Goal: Information Seeking & Learning: Learn about a topic

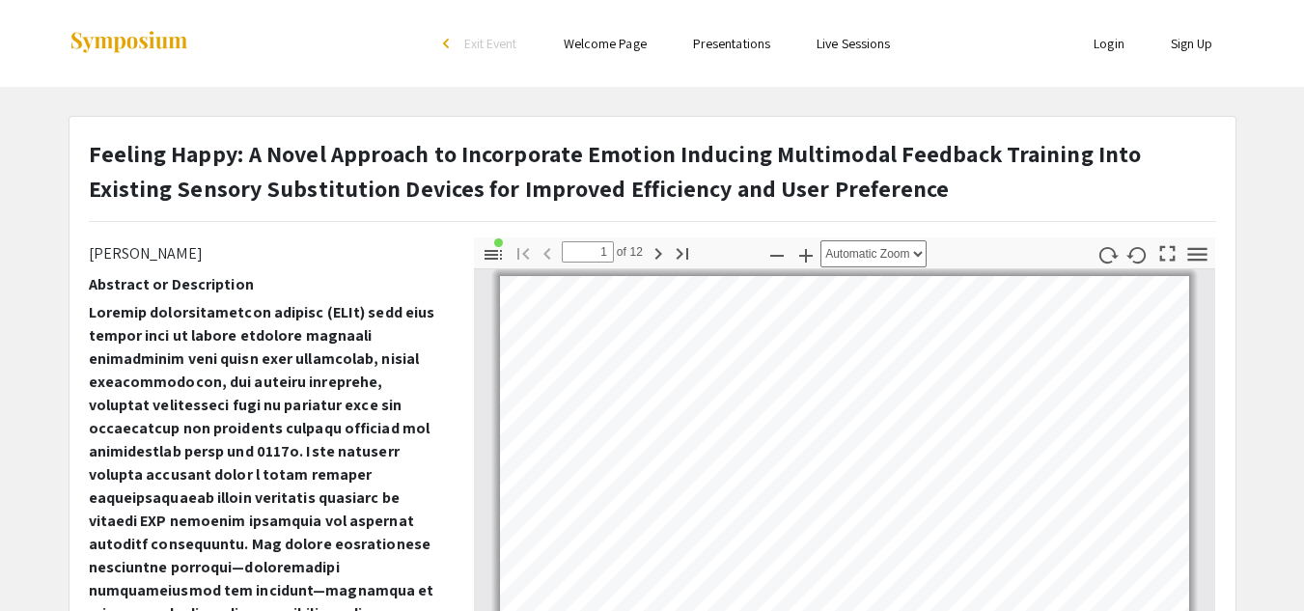
scroll to position [298, 0]
click at [466, 406] on div "Thumbnails Document Outline Attachments Layers Current Outline Item Slide 1: Fe…" at bounding box center [844, 575] width 771 height 676
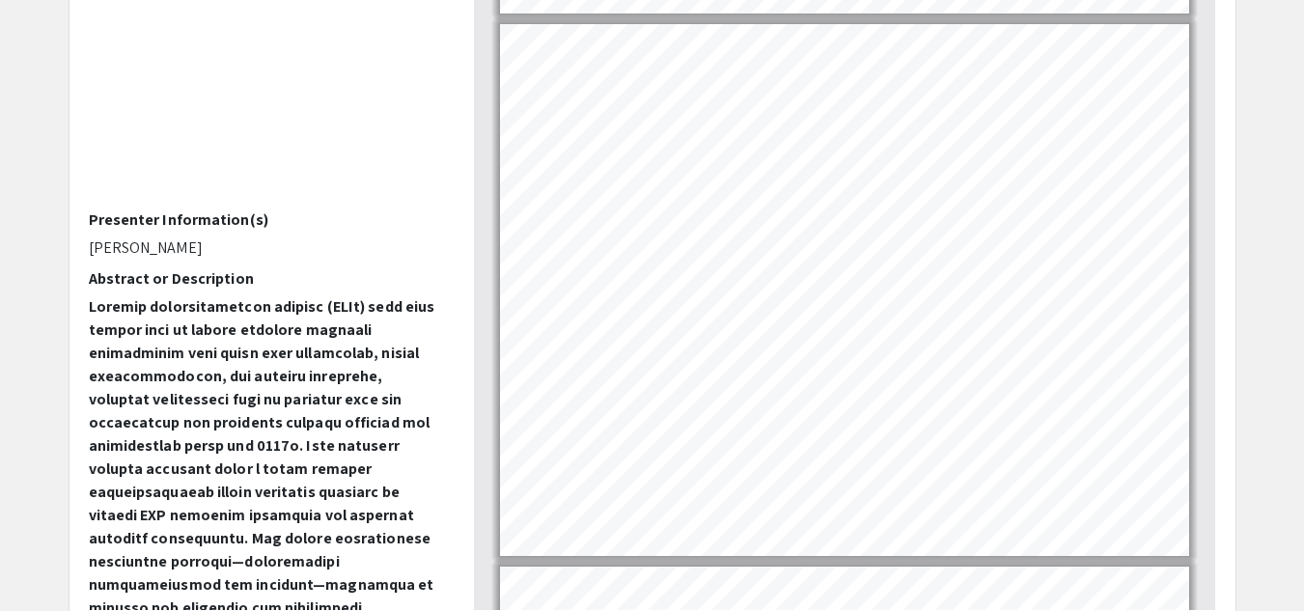
scroll to position [5370, 0]
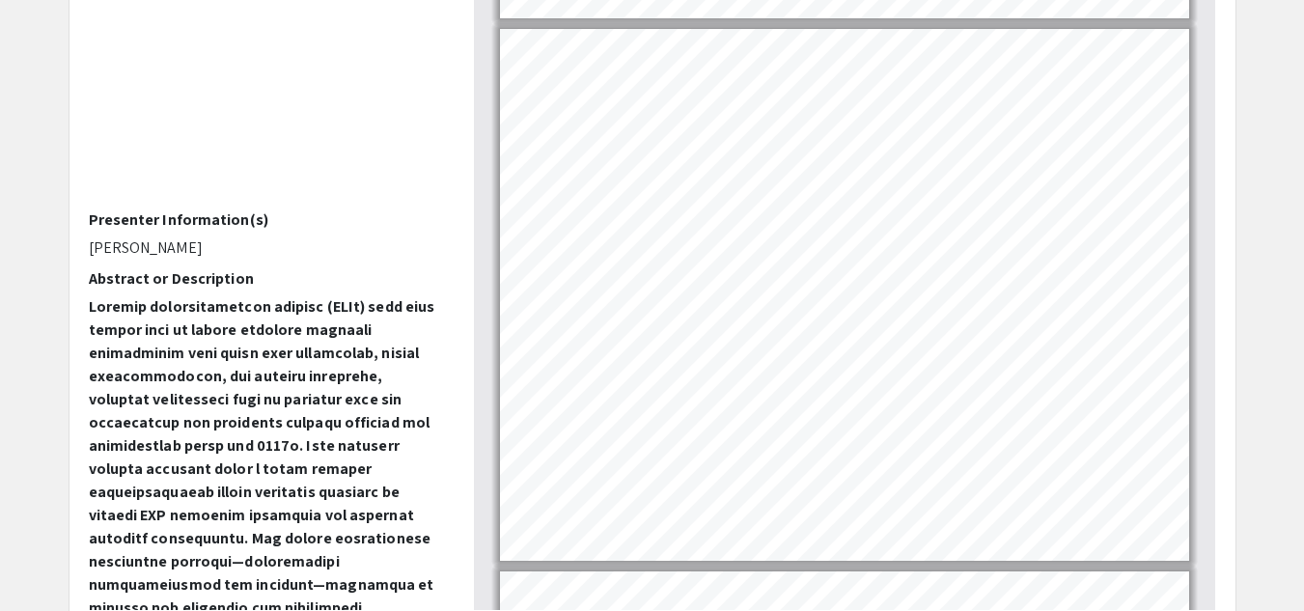
type input "10"
select select "custom"
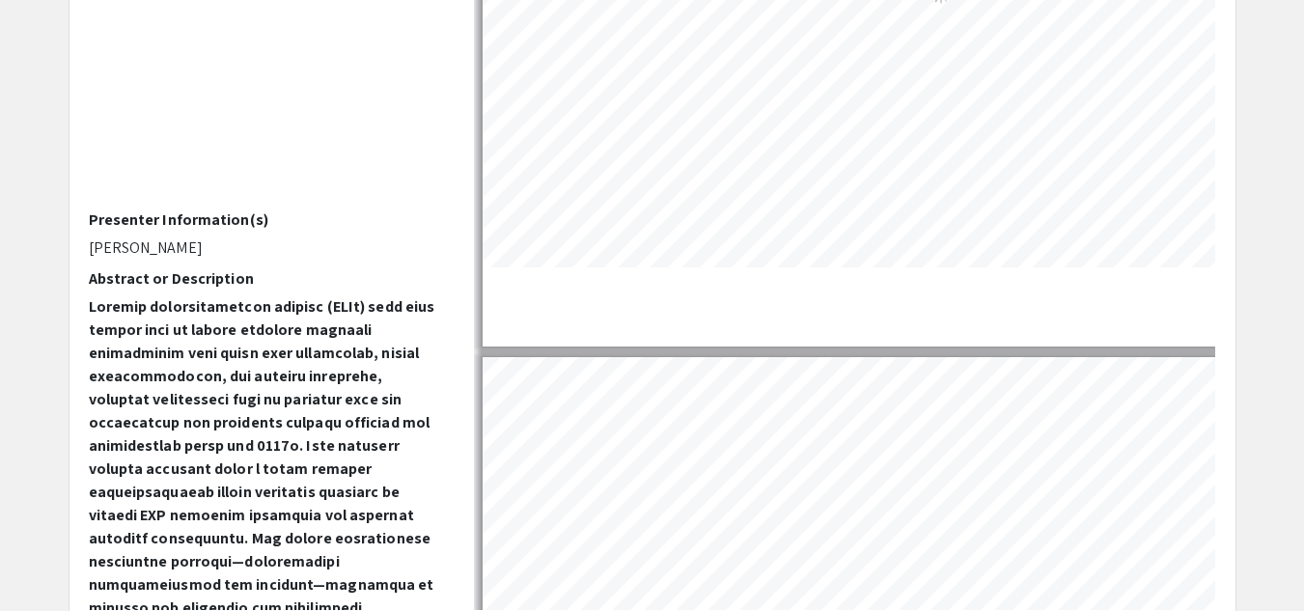
scroll to position [6534, 83]
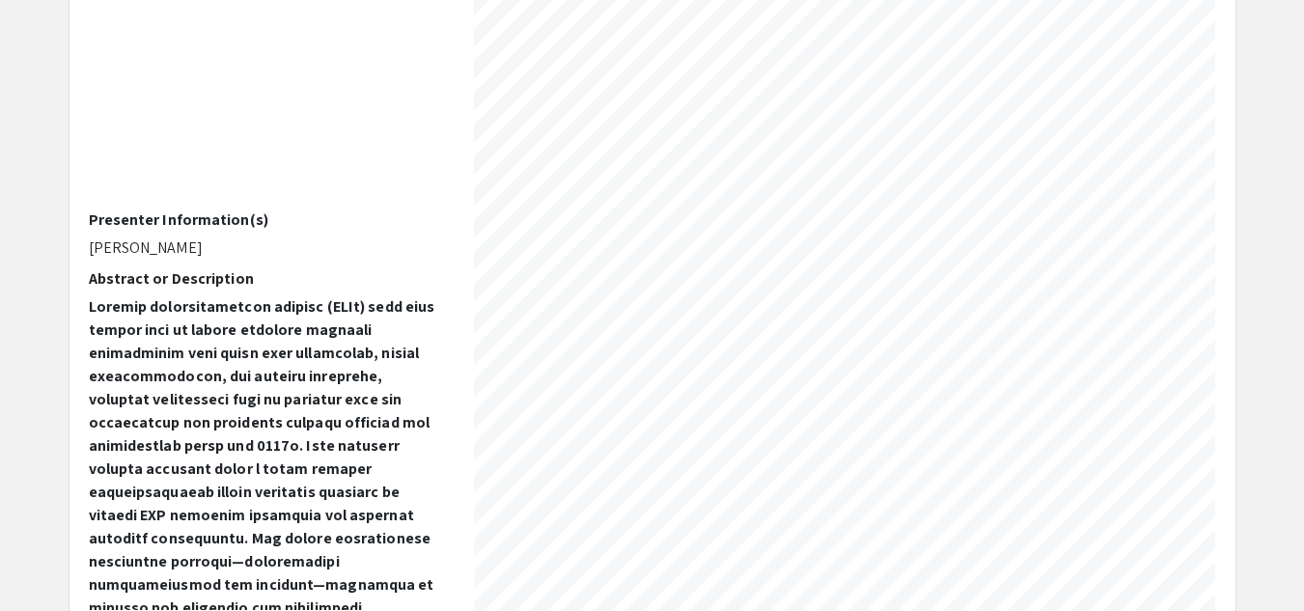
type input "9"
select select "custom"
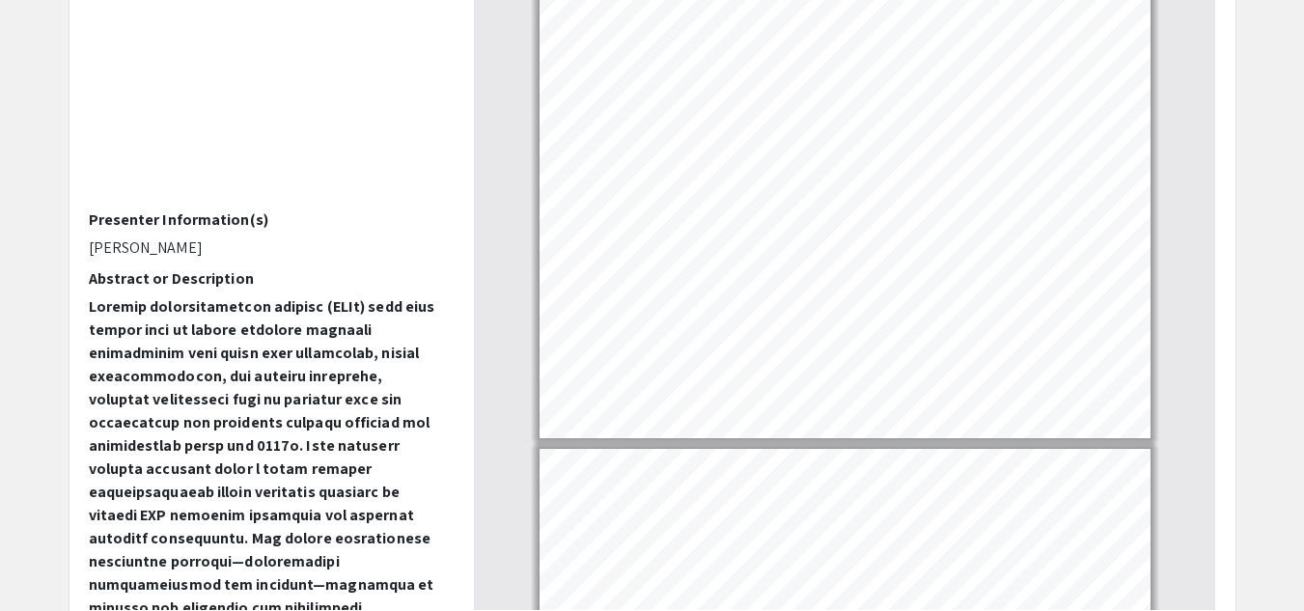
type input "10"
select select "custom"
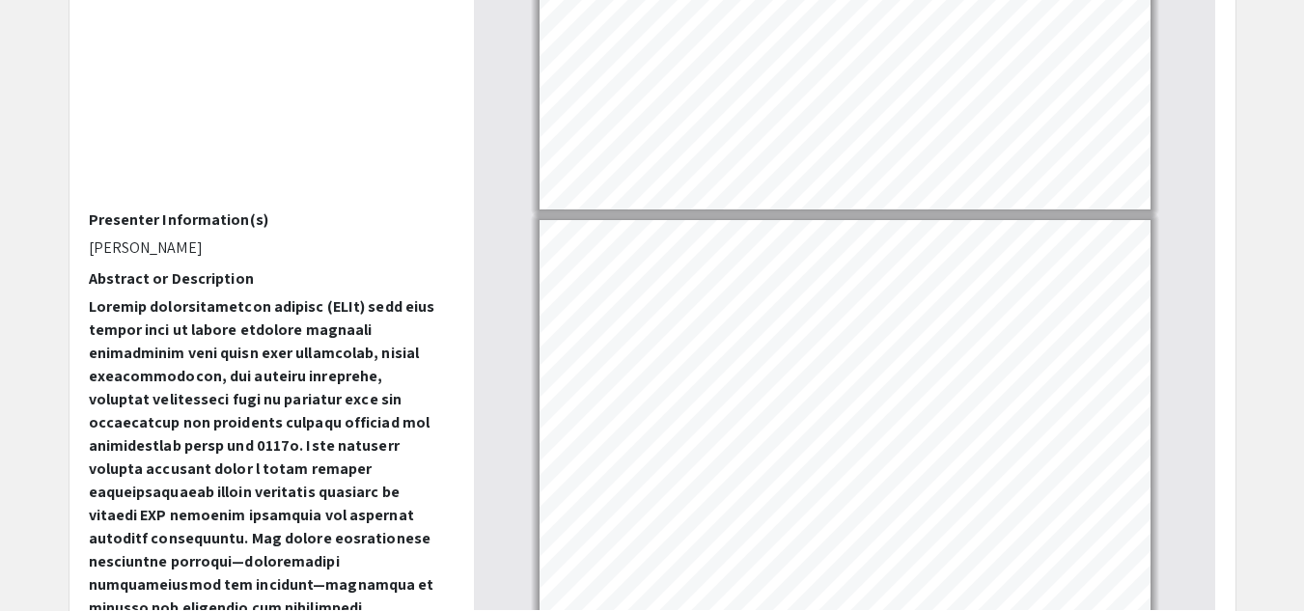
type input "11"
select select "custom"
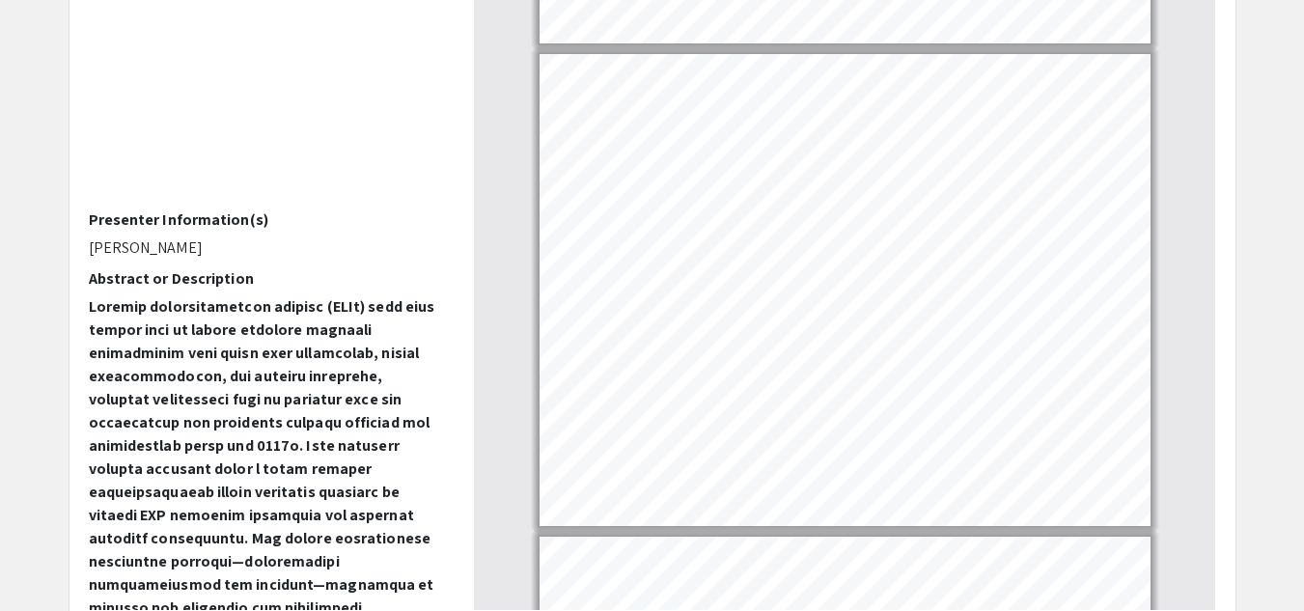
scroll to position [4748, 0]
type input "10"
select select "custom"
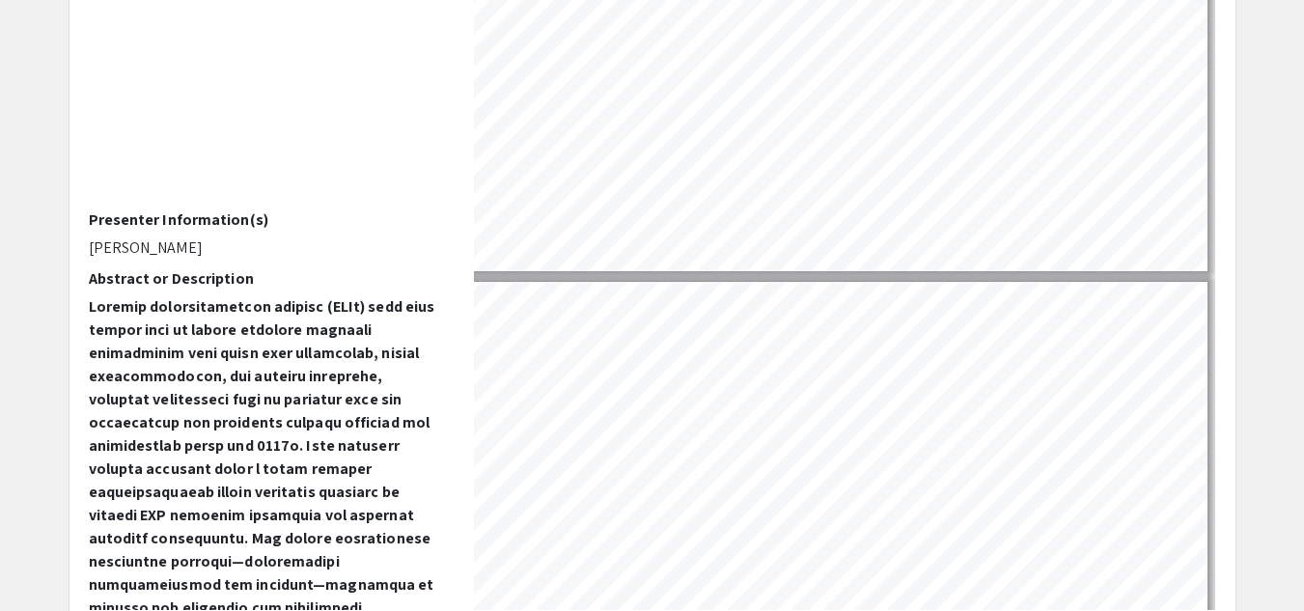
type input "11"
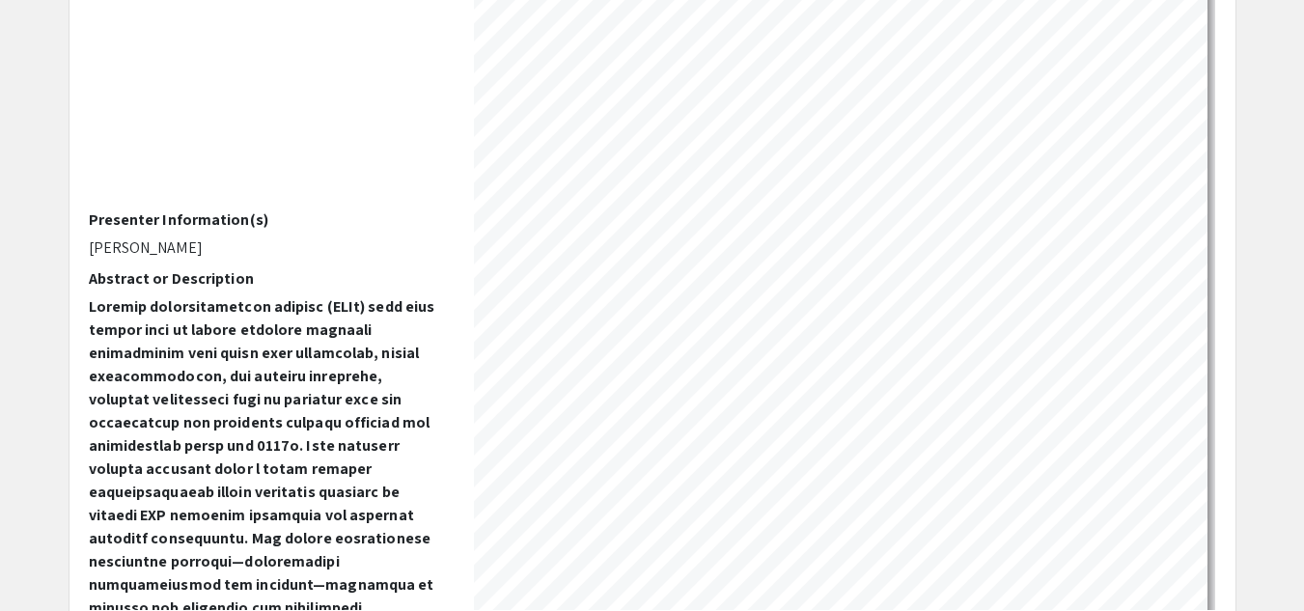
scroll to position [7257, 207]
select select "custom"
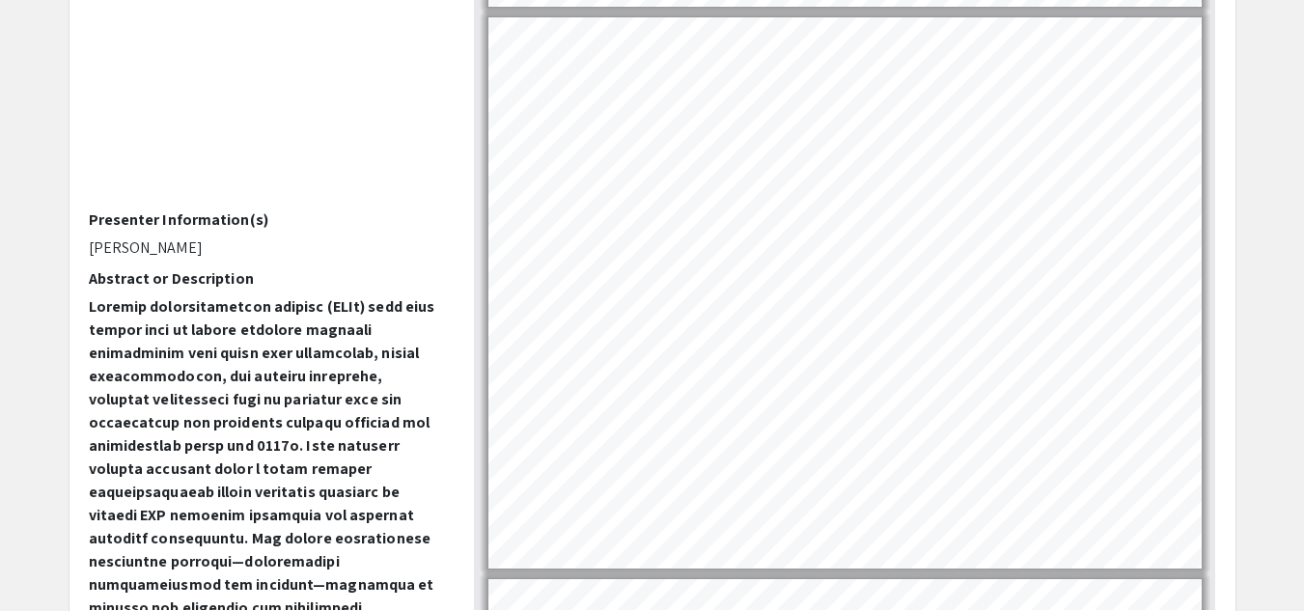
scroll to position [5547, 0]
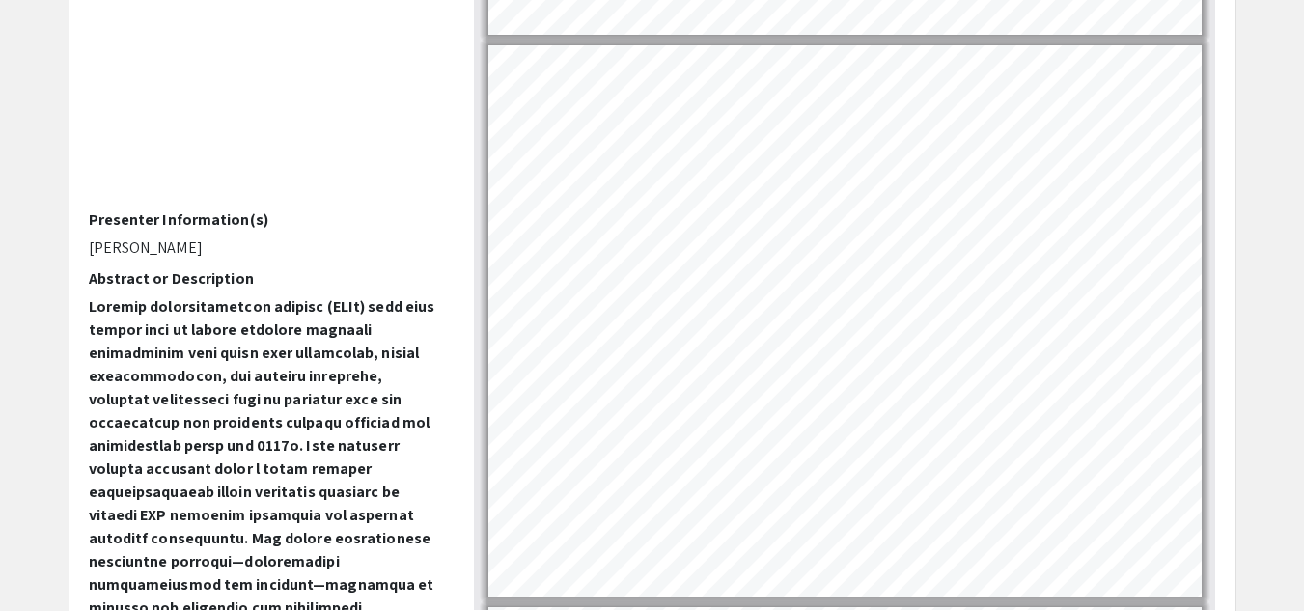
type input "10"
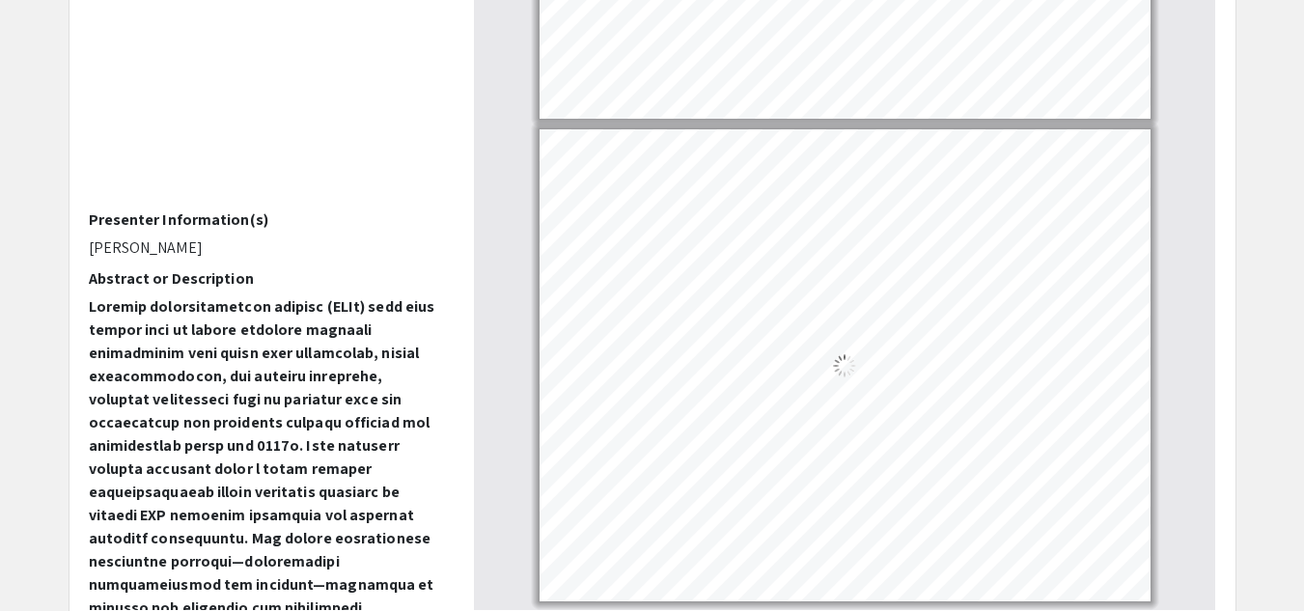
select select "0.5"
type input "9"
select select "custom"
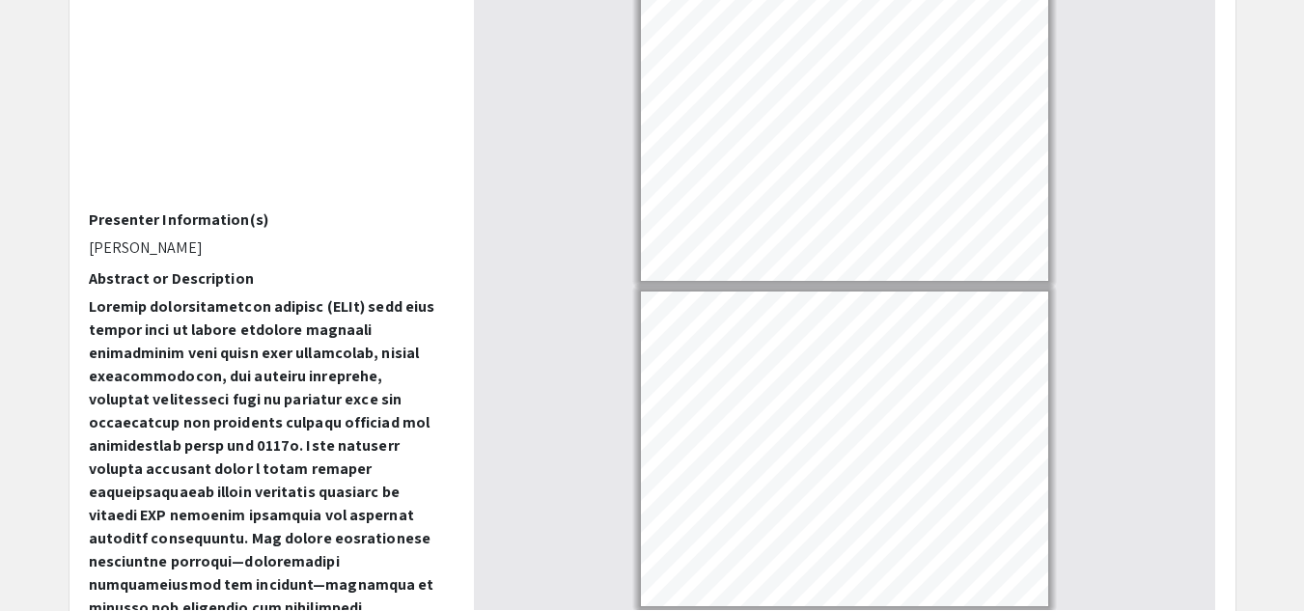
type input "10"
select select "custom"
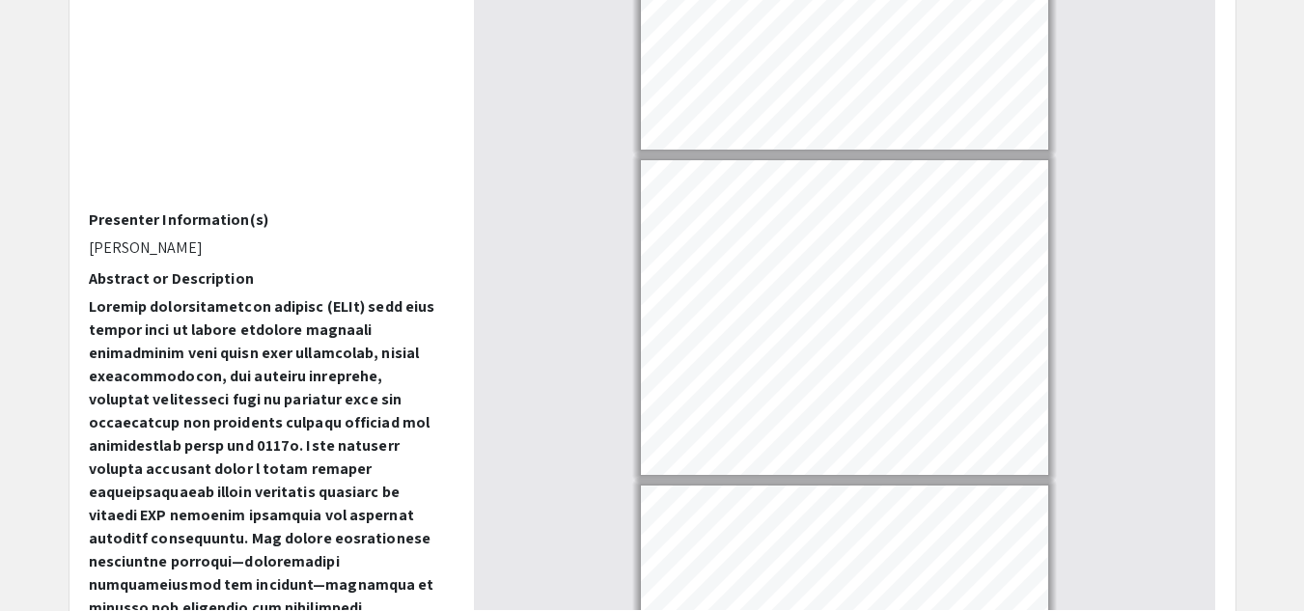
type input "11"
select select "custom"
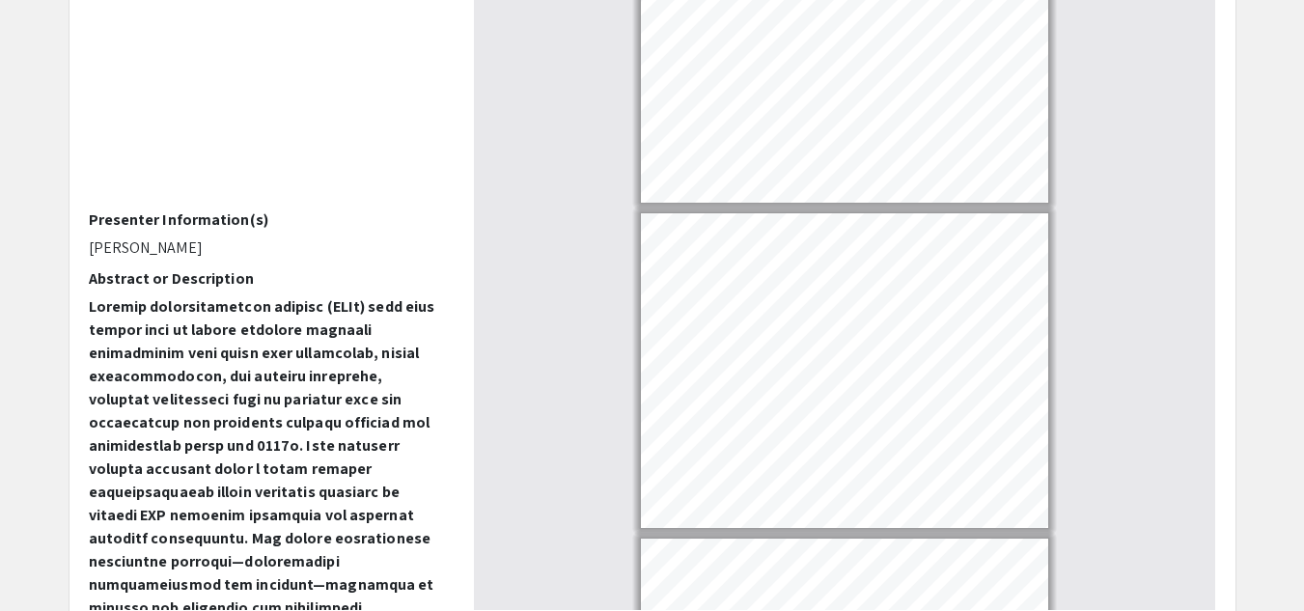
scroll to position [3014, 0]
type input "10"
select select "0.5"
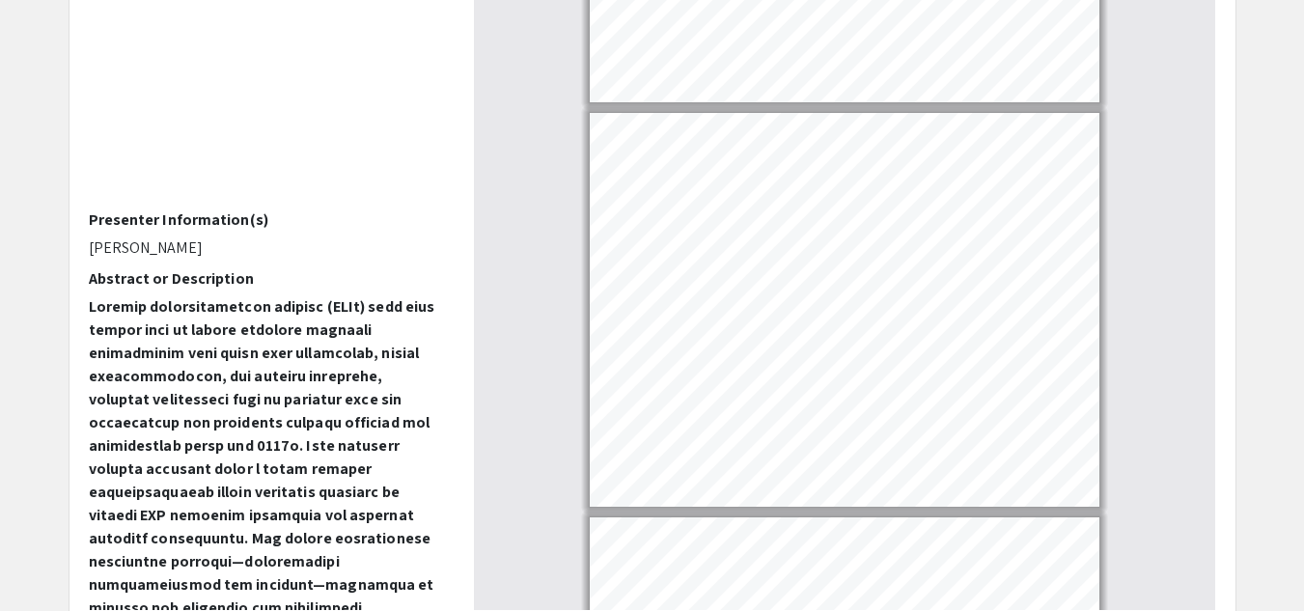
scroll to position [3918, 0]
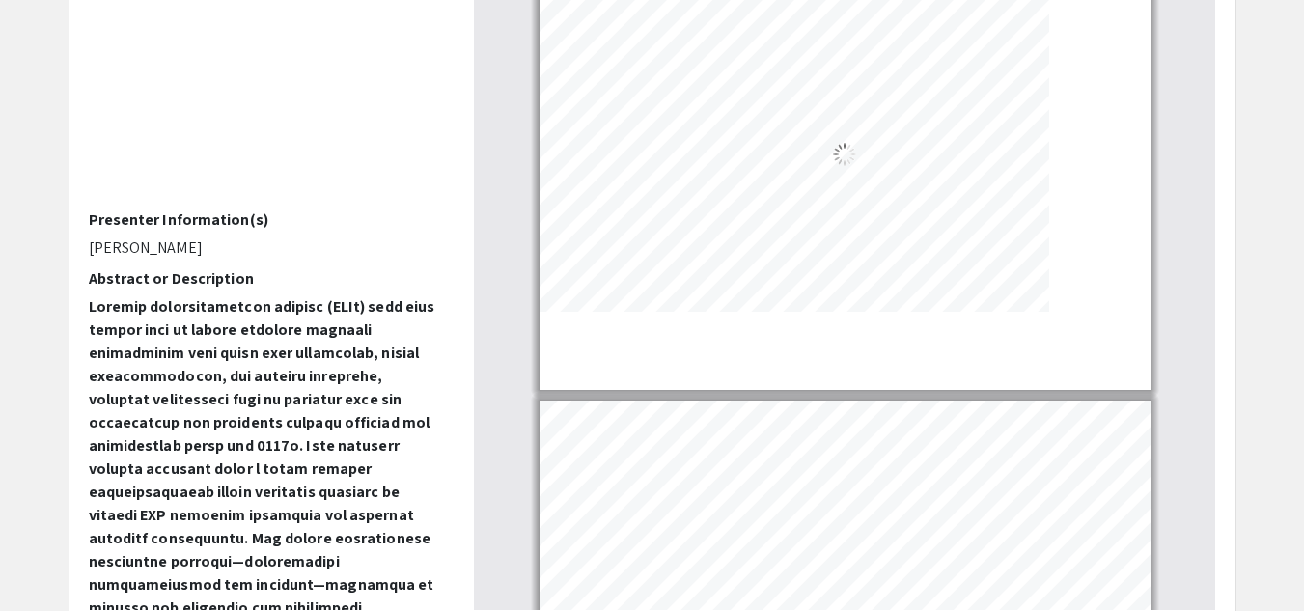
type input "10"
select select "custom"
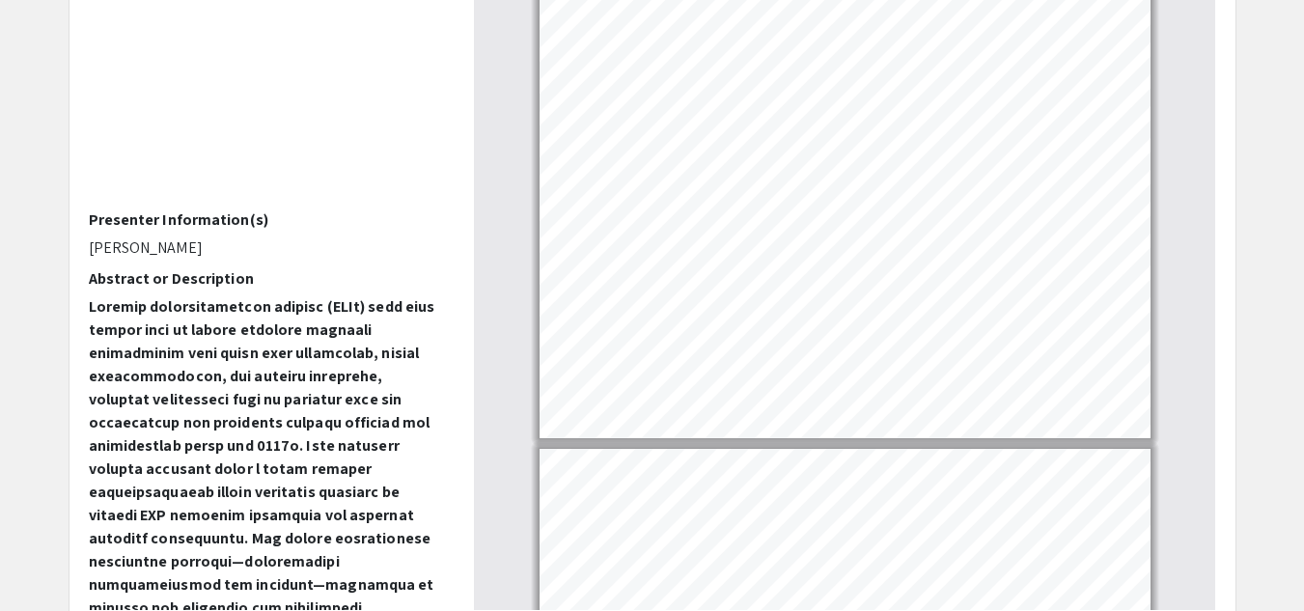
type input "11"
select select "custom"
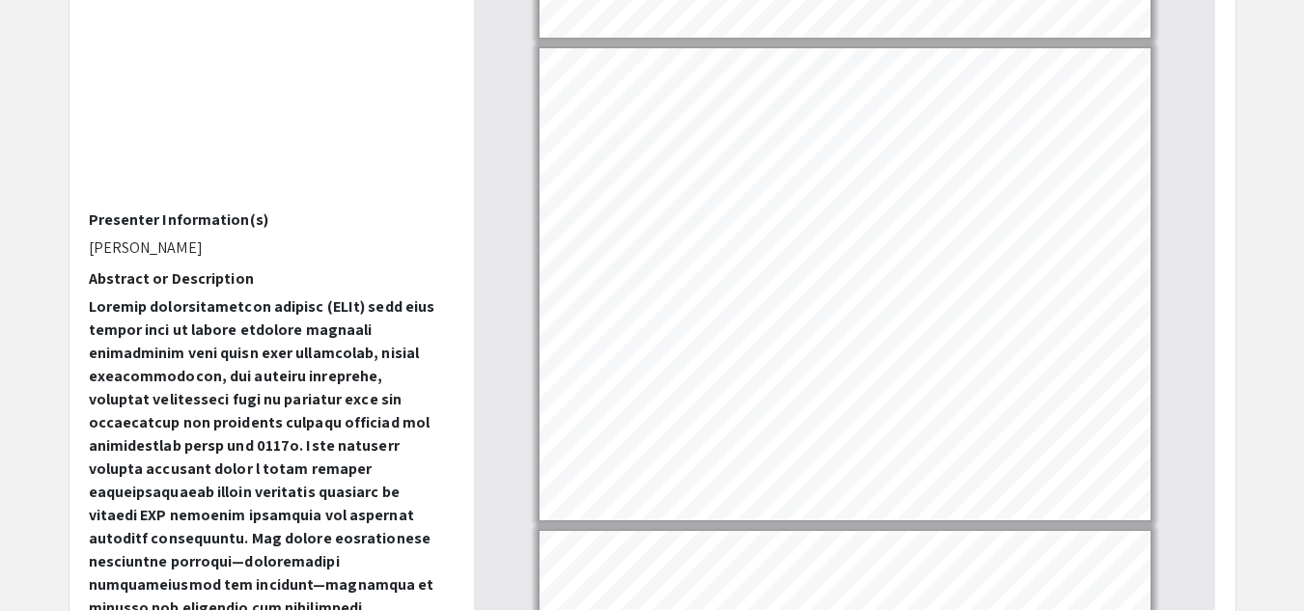
type input "10"
select select "custom"
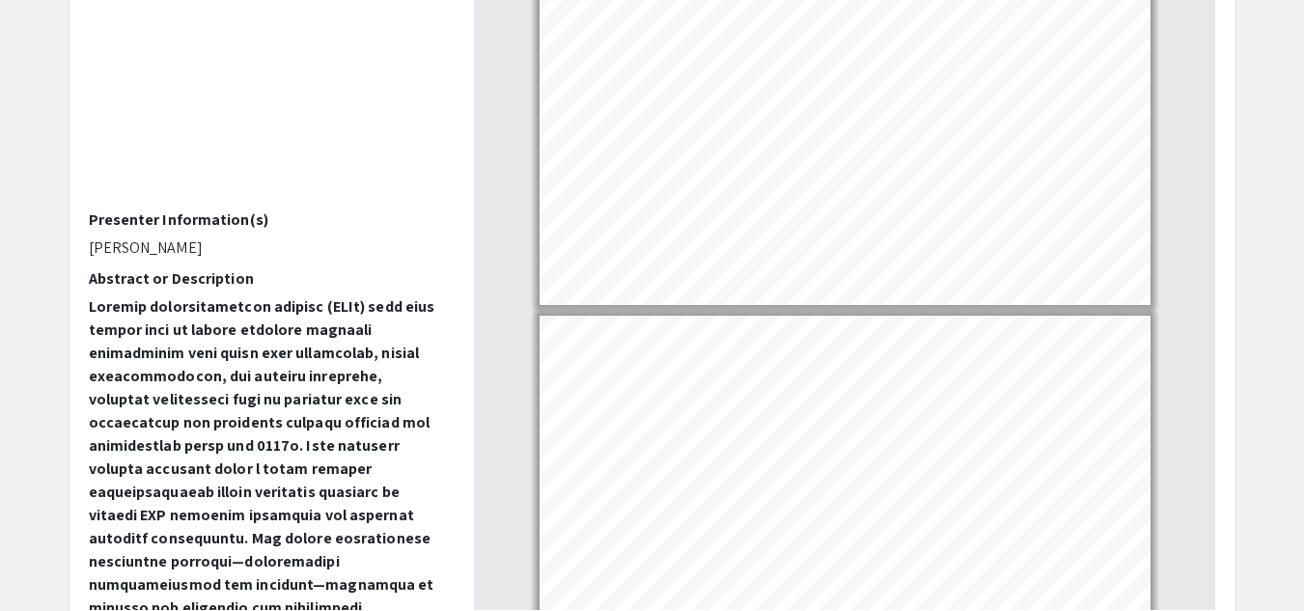
scroll to position [4265, 0]
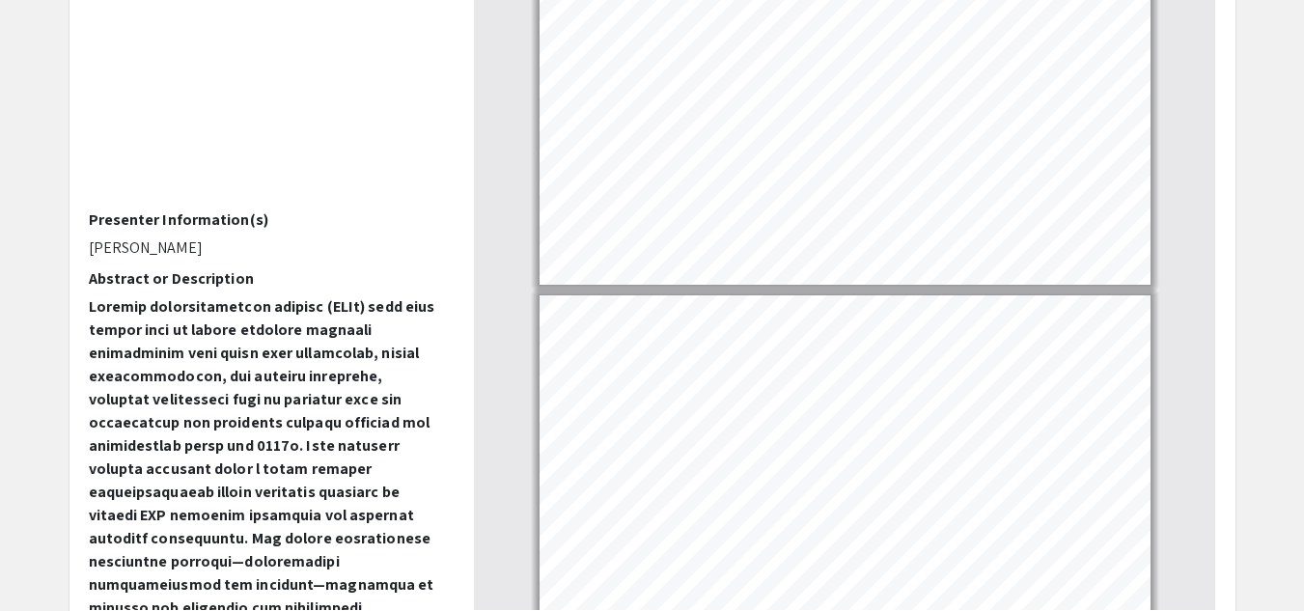
type input "9"
select select "custom"
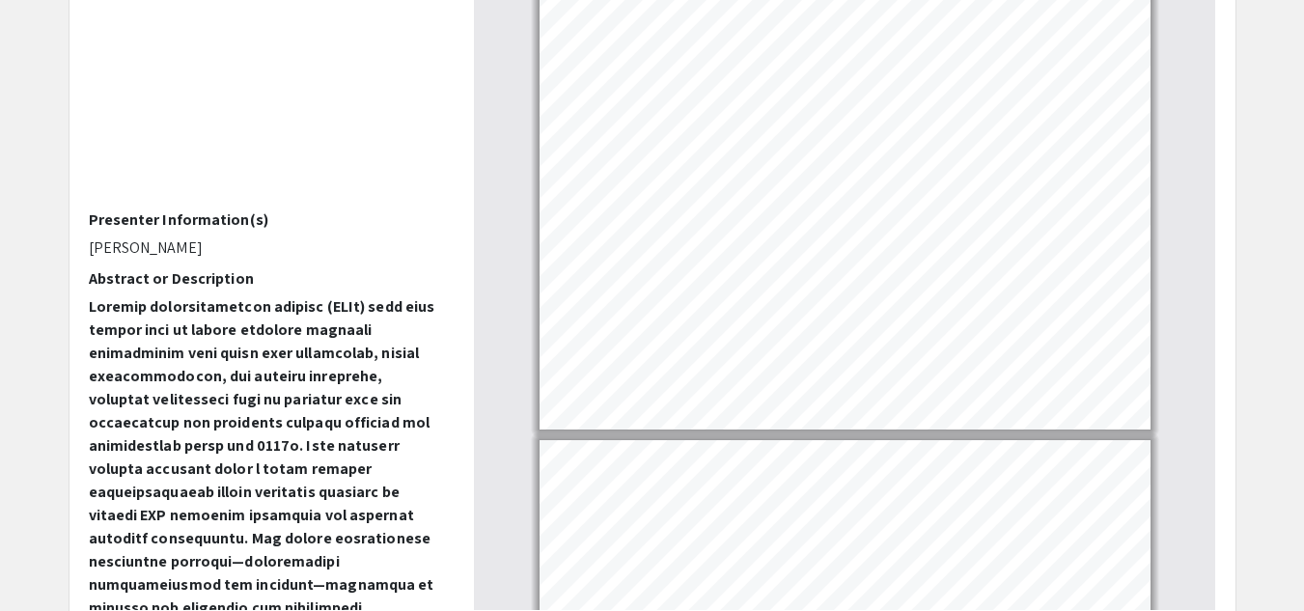
scroll to position [3801, 0]
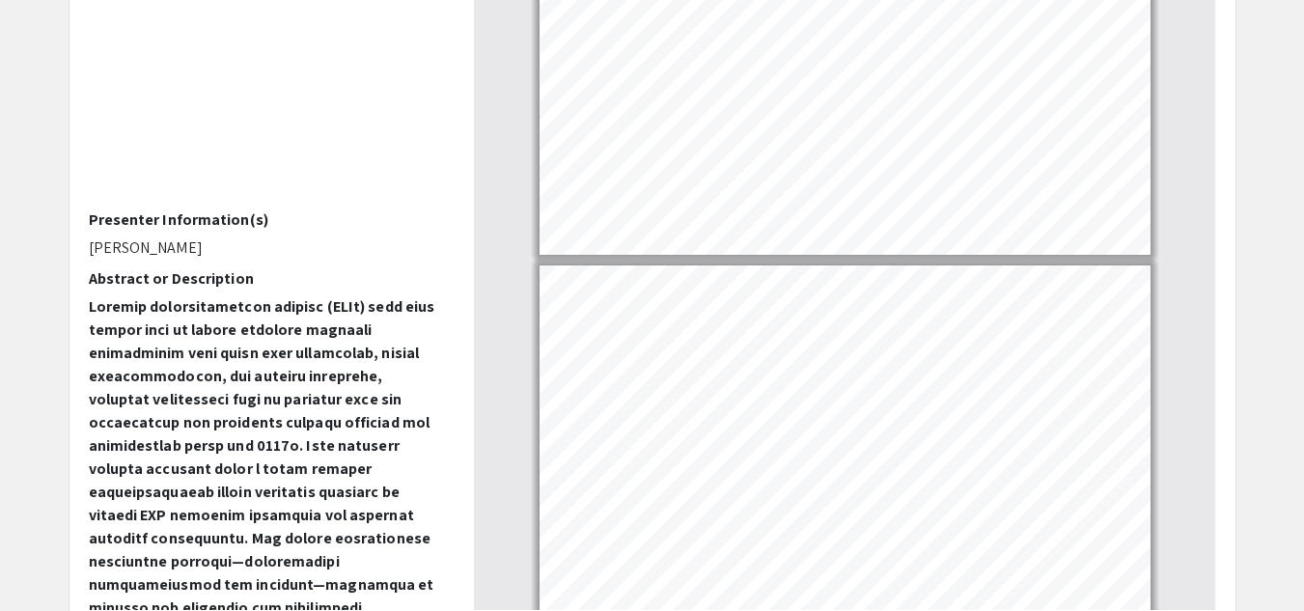
type input "8"
select select "custom"
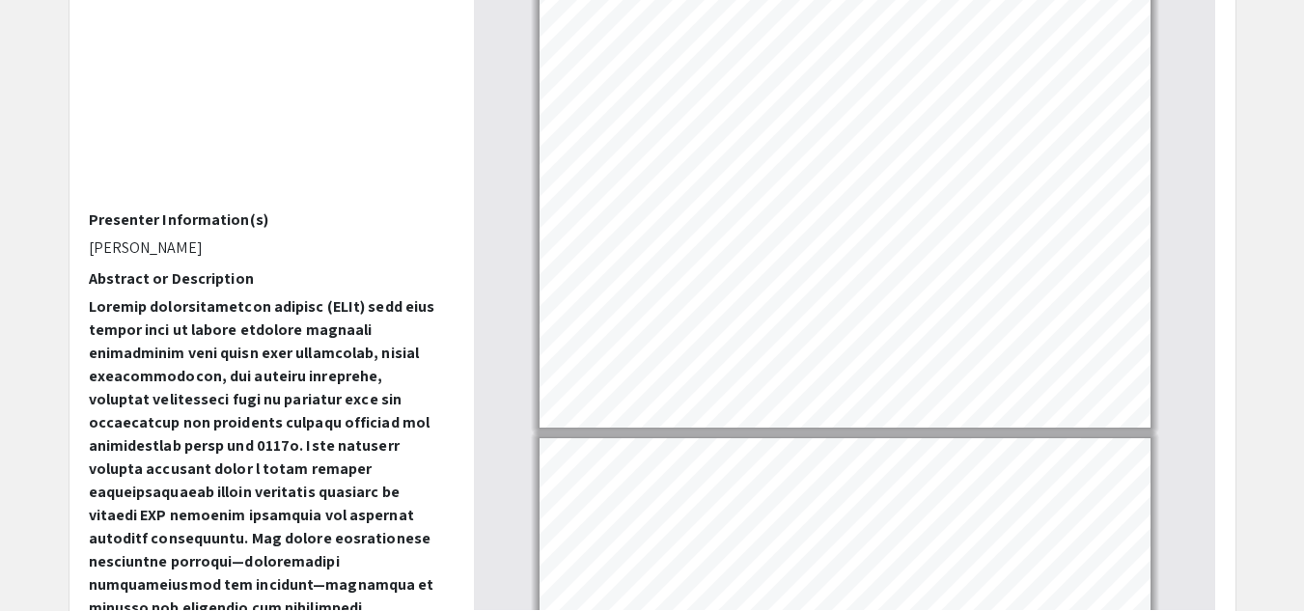
scroll to position [3396, 0]
type input "7"
select select "custom"
type input "6"
select select "custom"
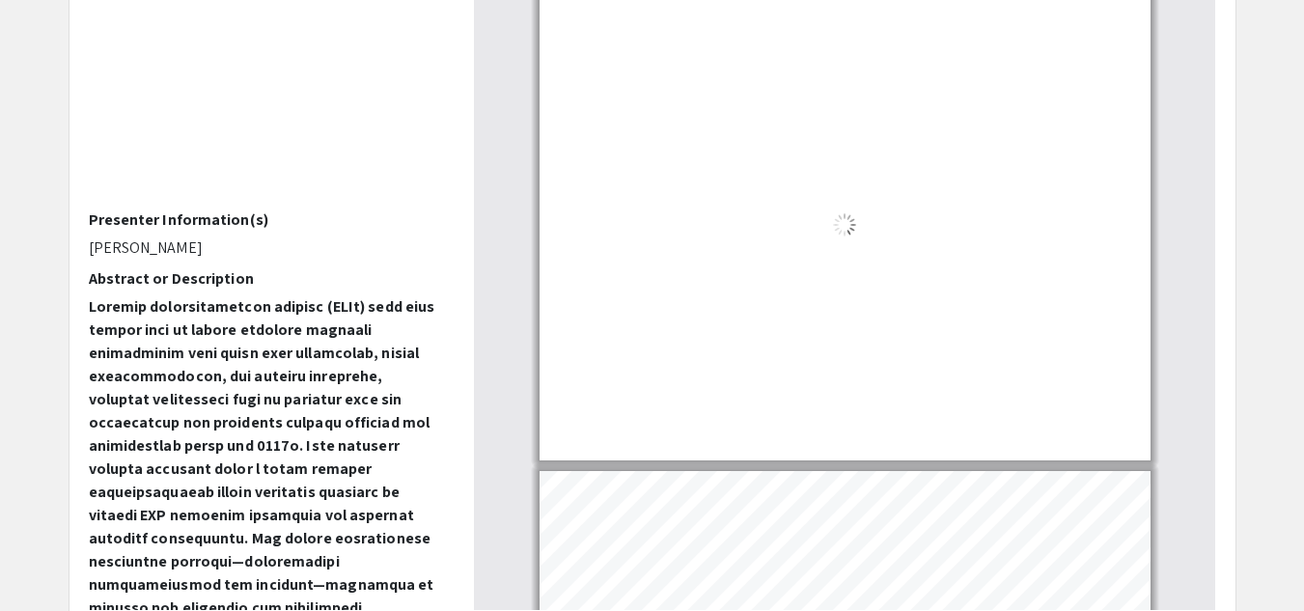
type input "5"
select select "custom"
type input "4"
select select "custom"
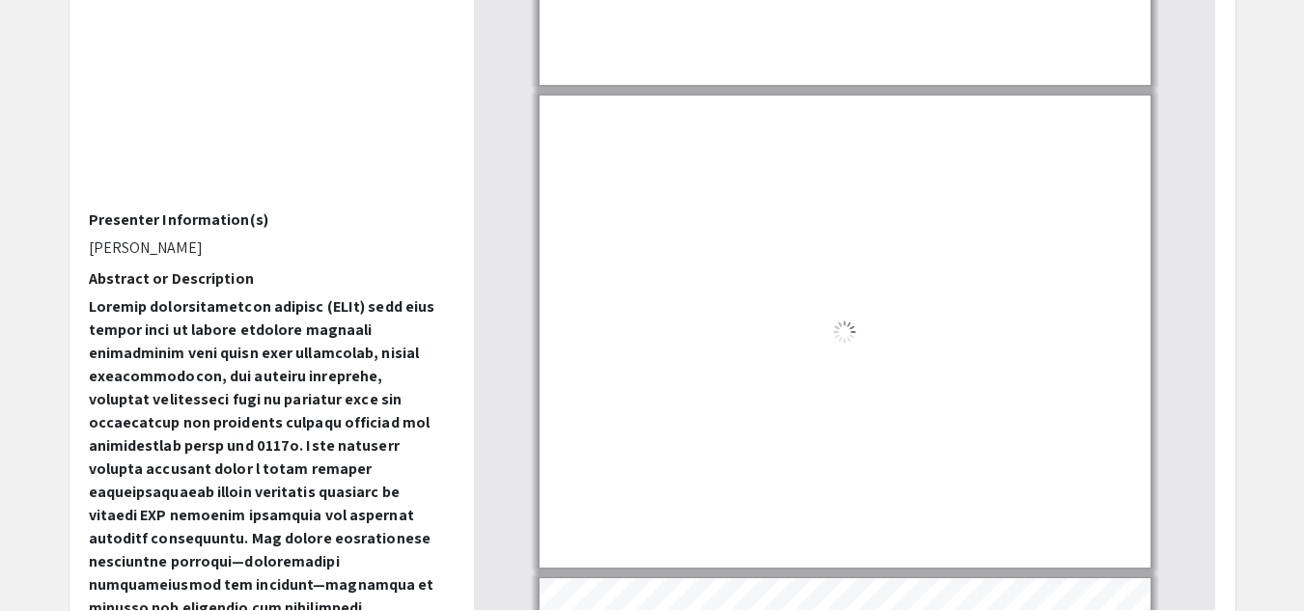
type input "3"
select select "custom"
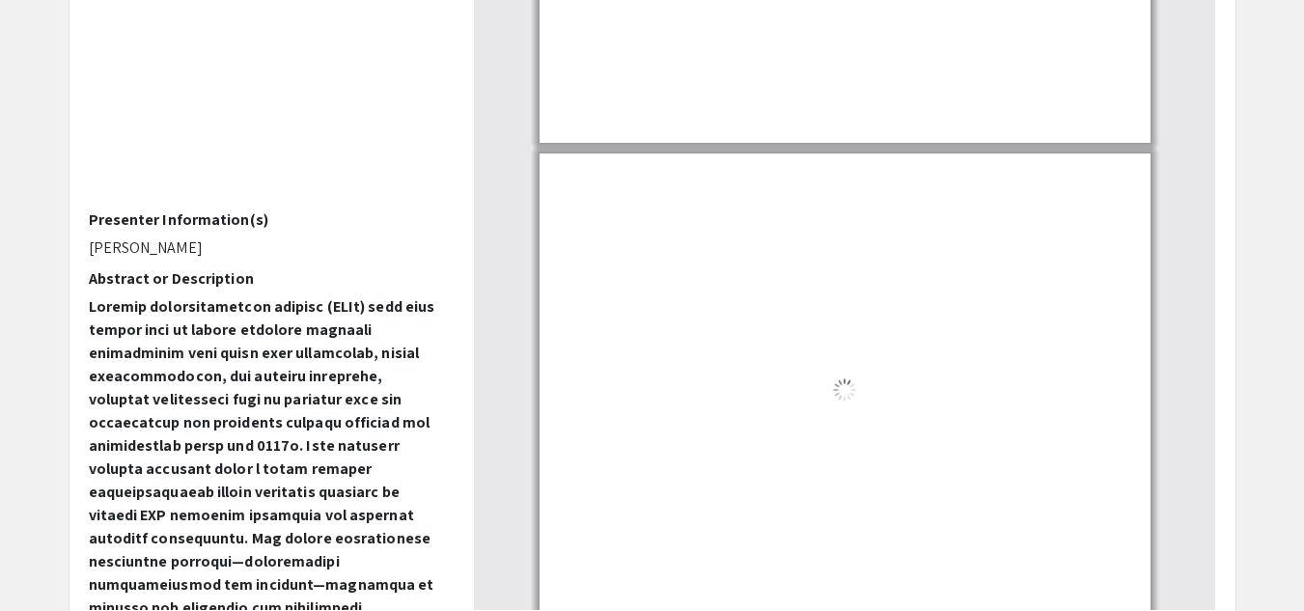
type input "2"
select select "custom"
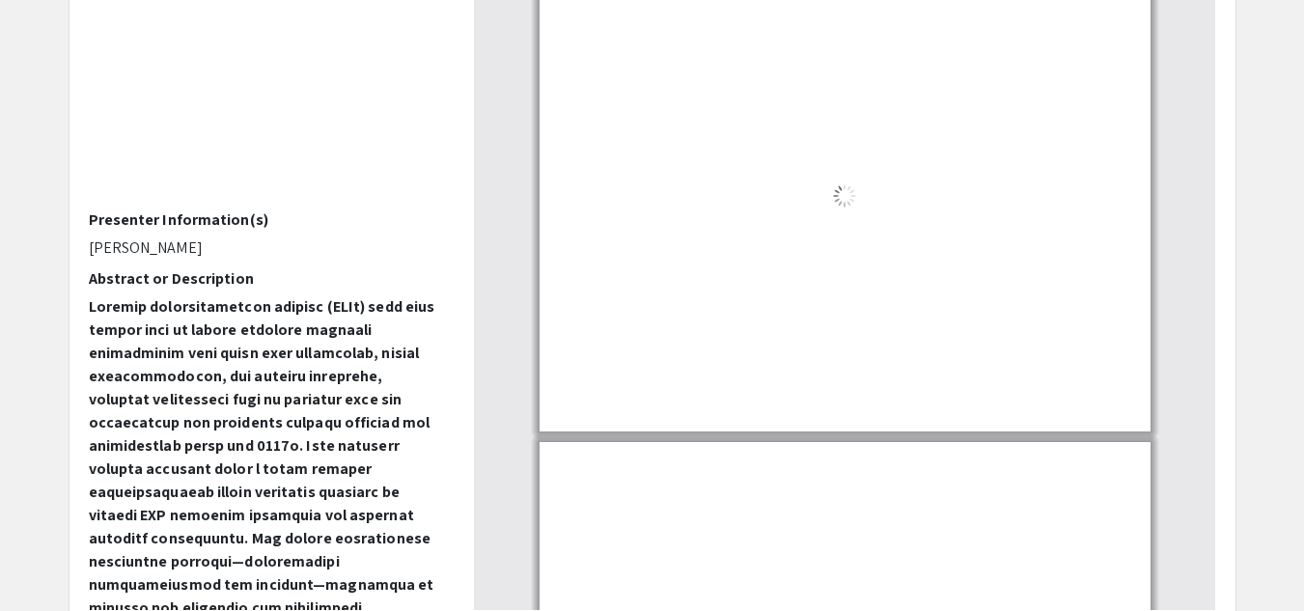
scroll to position [403, 0]
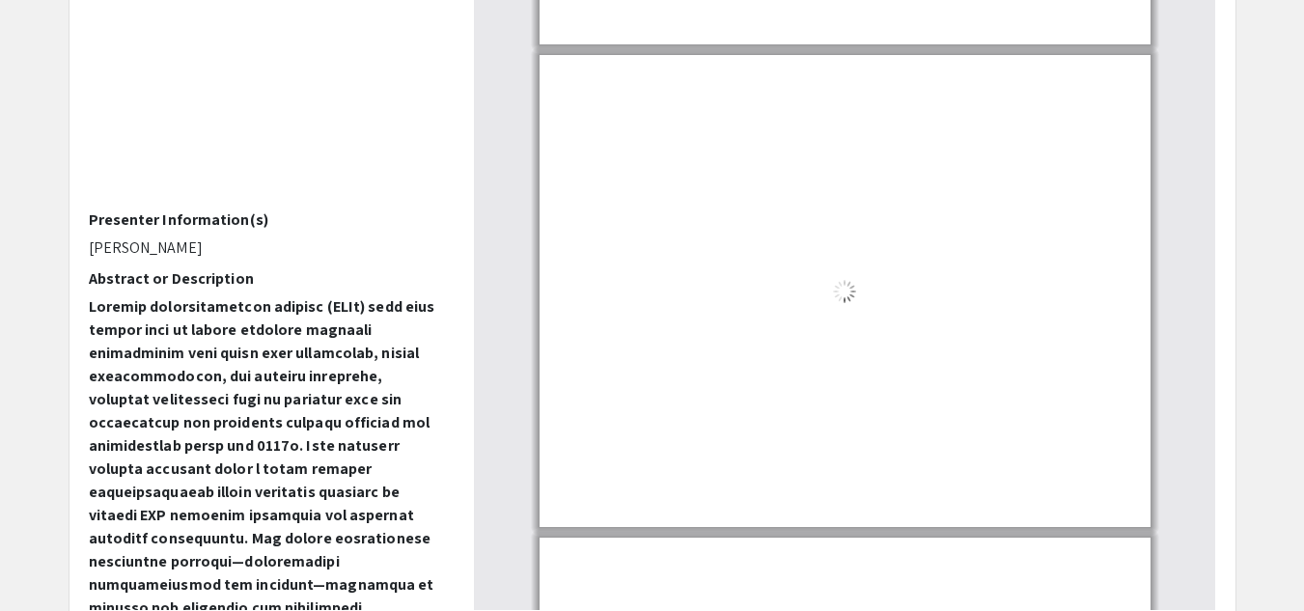
type input "1"
select select "custom"
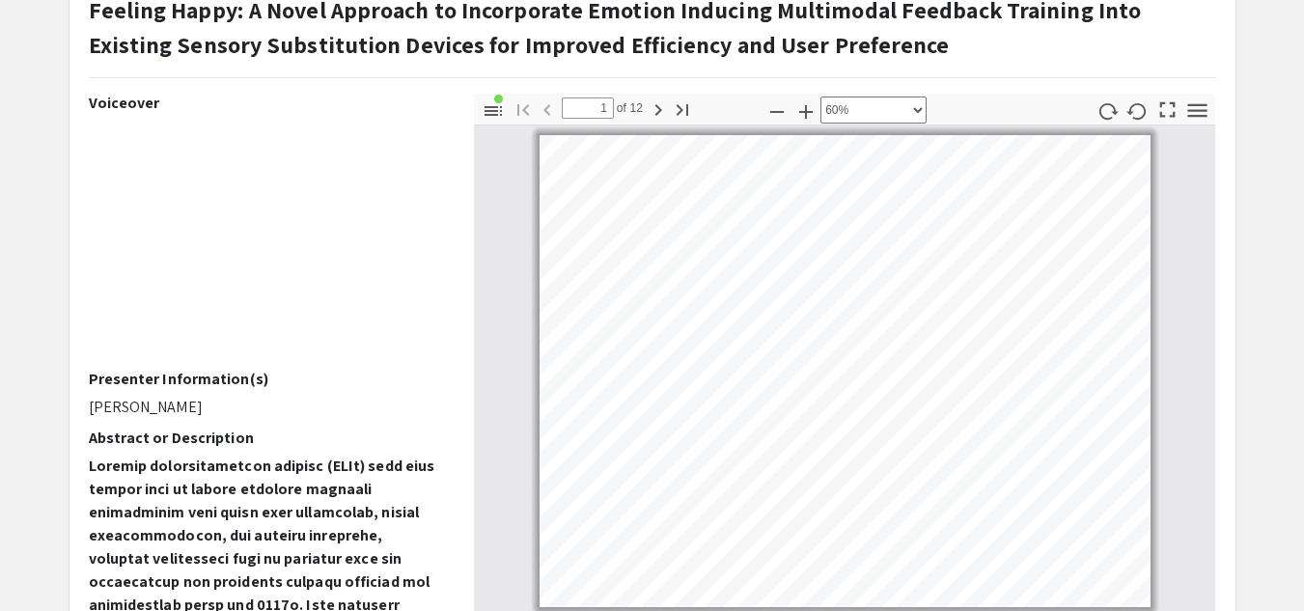
scroll to position [0, 0]
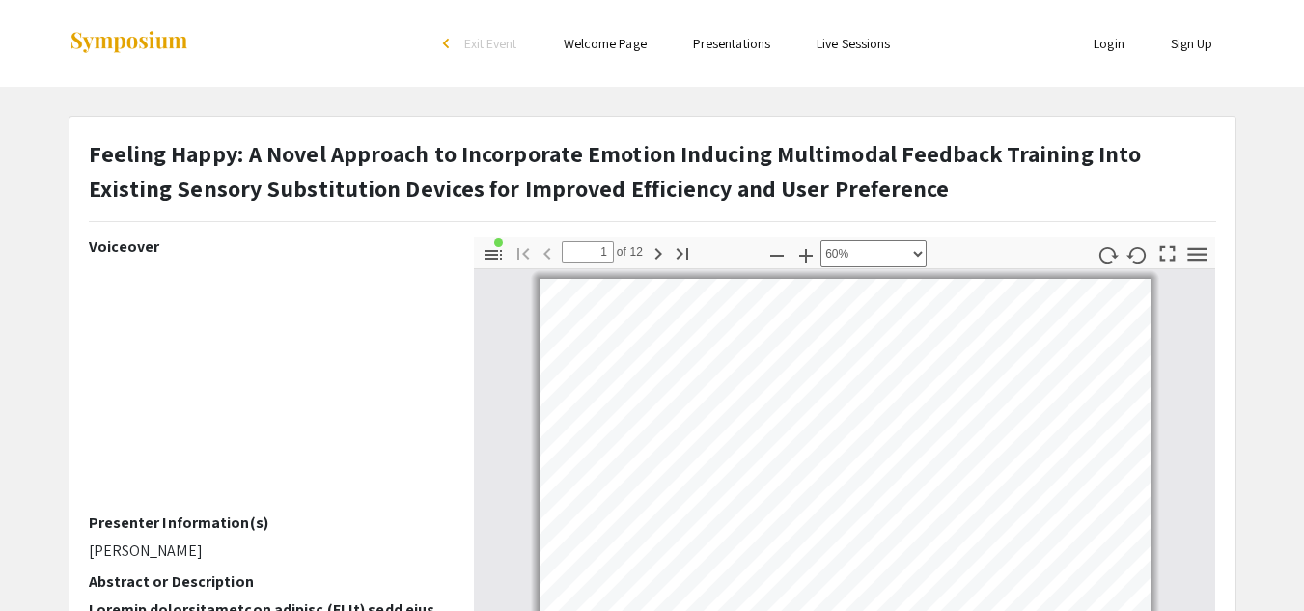
click at [134, 28] on div at bounding box center [261, 43] width 385 height 87
click at [149, 43] on img at bounding box center [129, 43] width 121 height 26
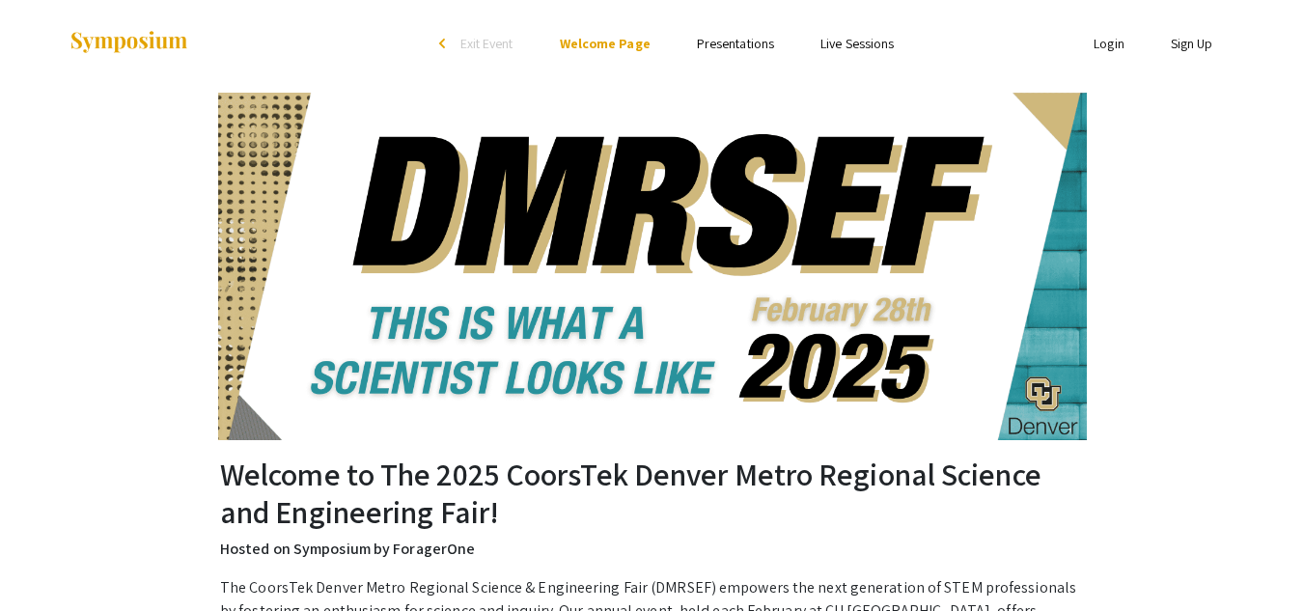
click at [709, 40] on link "Presentations" at bounding box center [735, 43] width 77 height 17
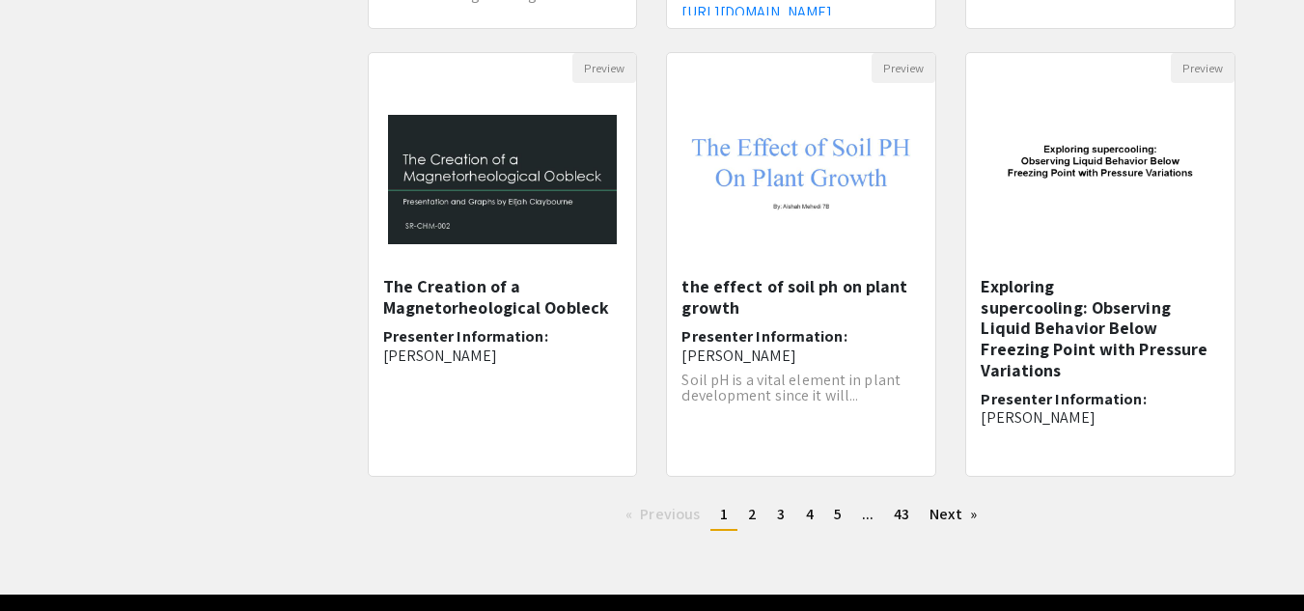
scroll to position [607, 0]
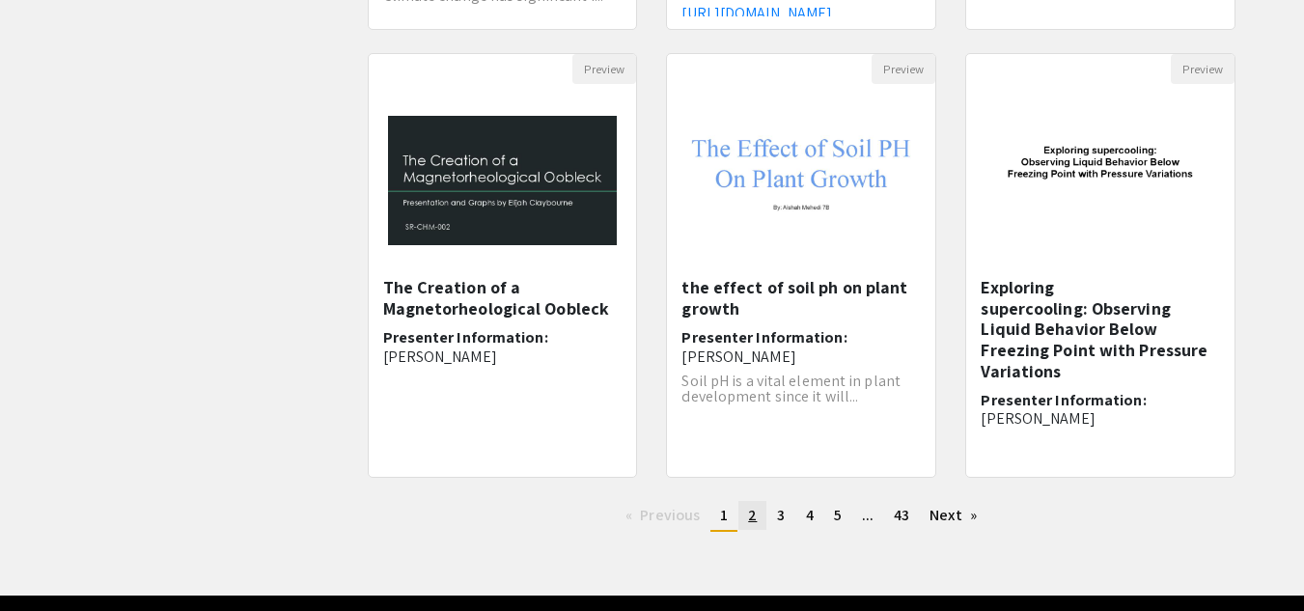
click at [751, 517] on span "2" at bounding box center [752, 515] width 9 height 20
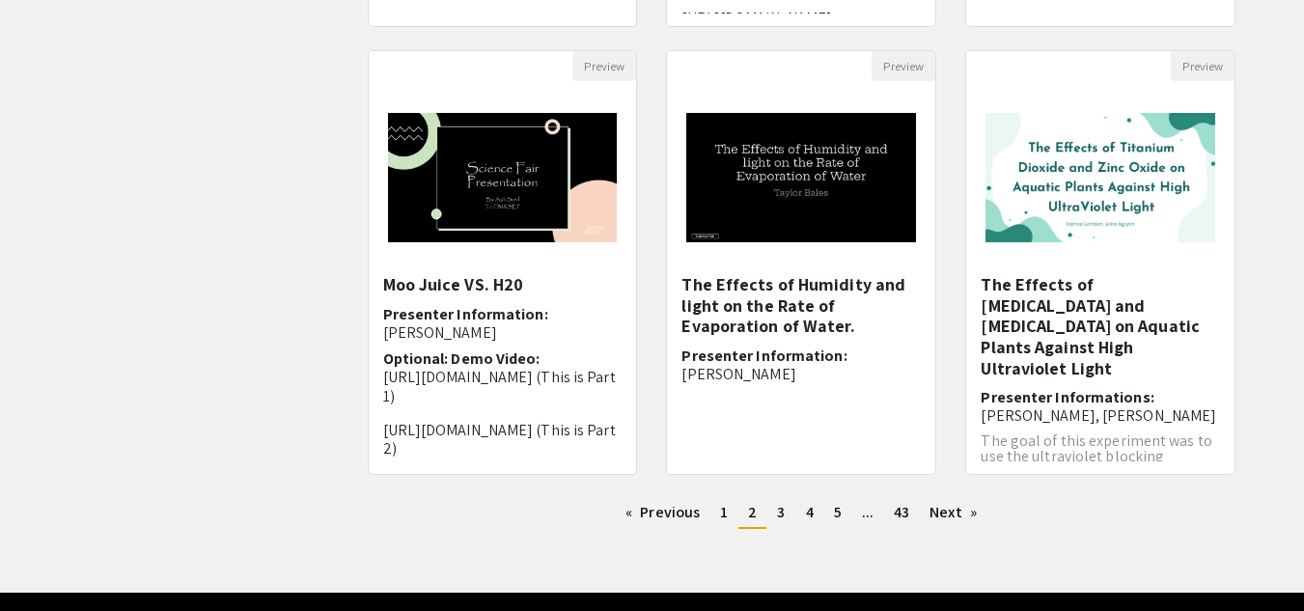
scroll to position [614, 0]
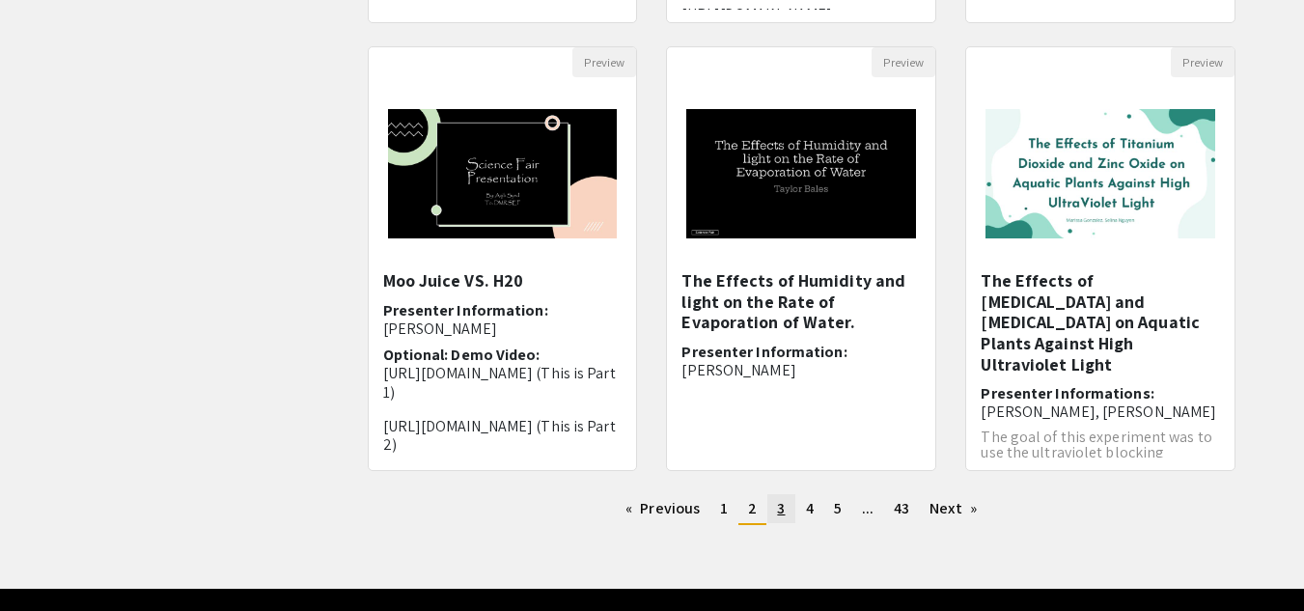
click at [783, 510] on span "3" at bounding box center [781, 508] width 8 height 20
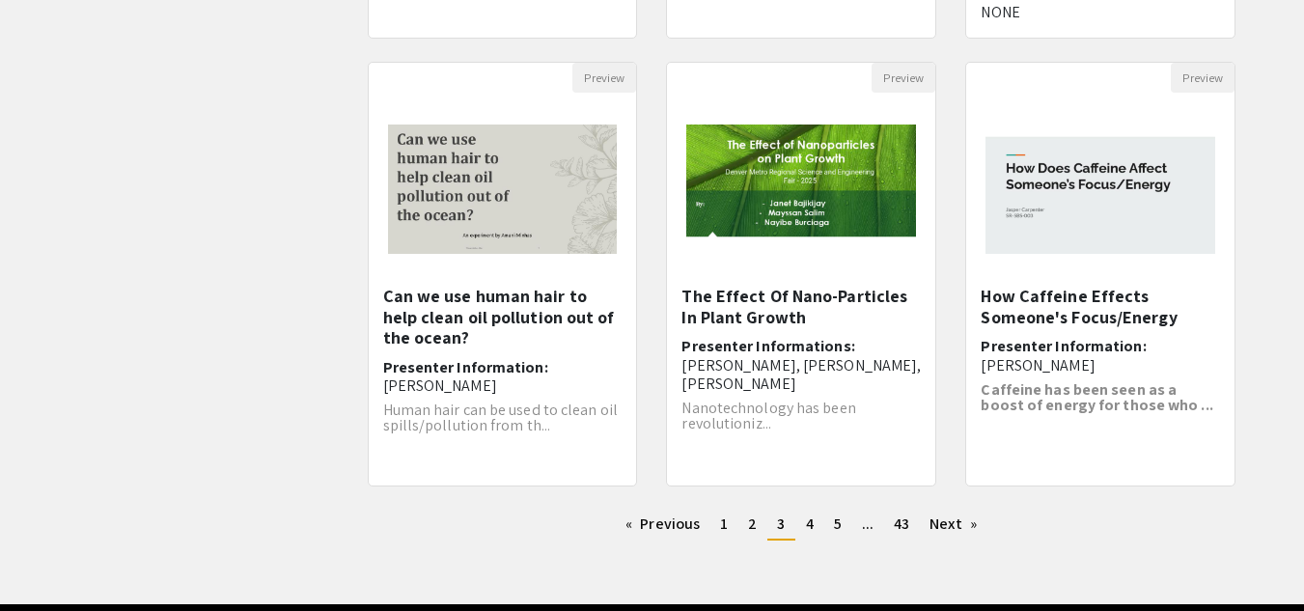
scroll to position [599, 0]
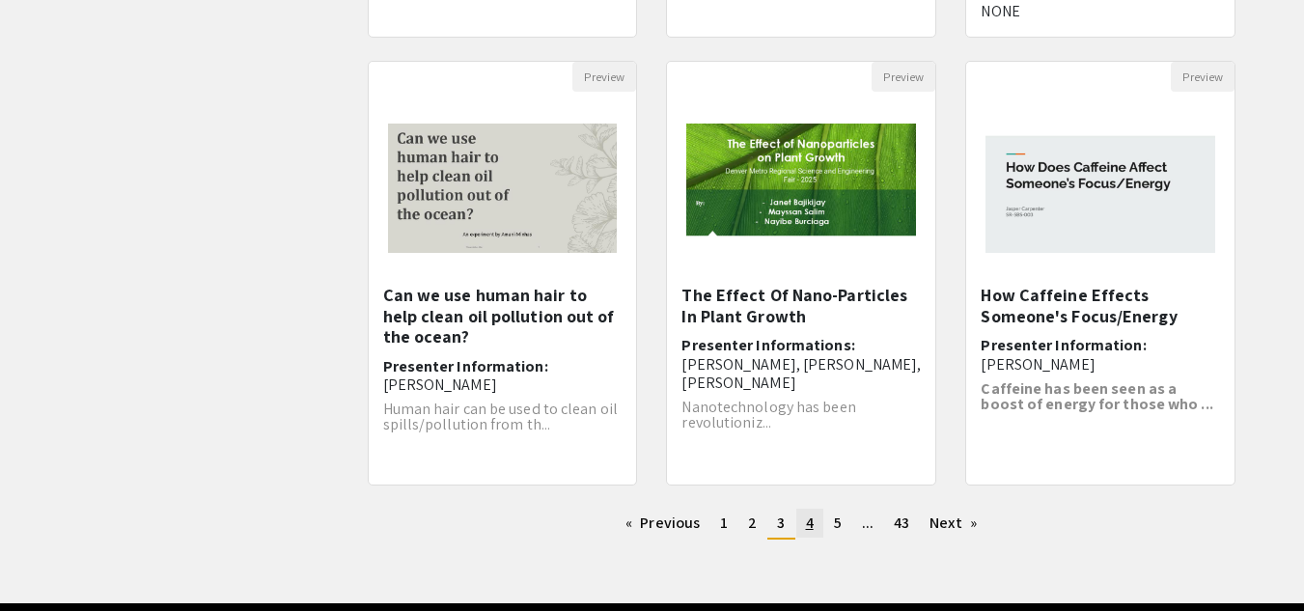
click at [810, 524] on span "4" at bounding box center [810, 522] width 8 height 20
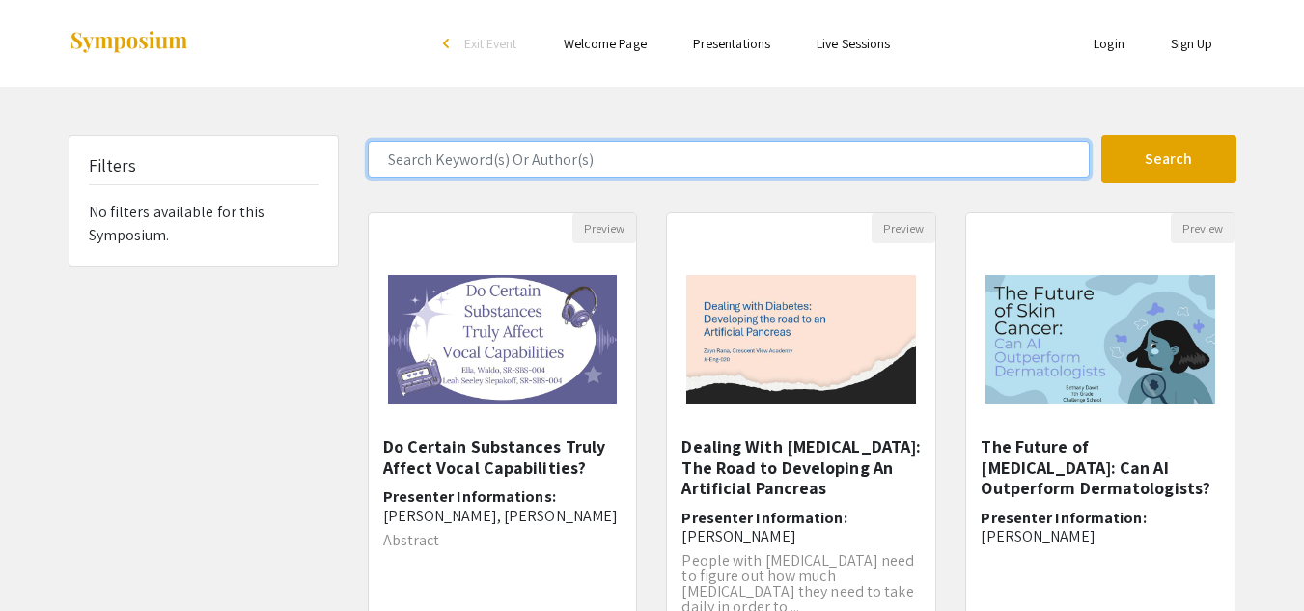
click at [665, 168] on input "Search Keyword(s) Or Author(s)" at bounding box center [729, 159] width 722 height 37
type input "q"
paste input "quantum"
type input "quantum"
click at [1101, 135] on button "Search" at bounding box center [1168, 159] width 135 height 48
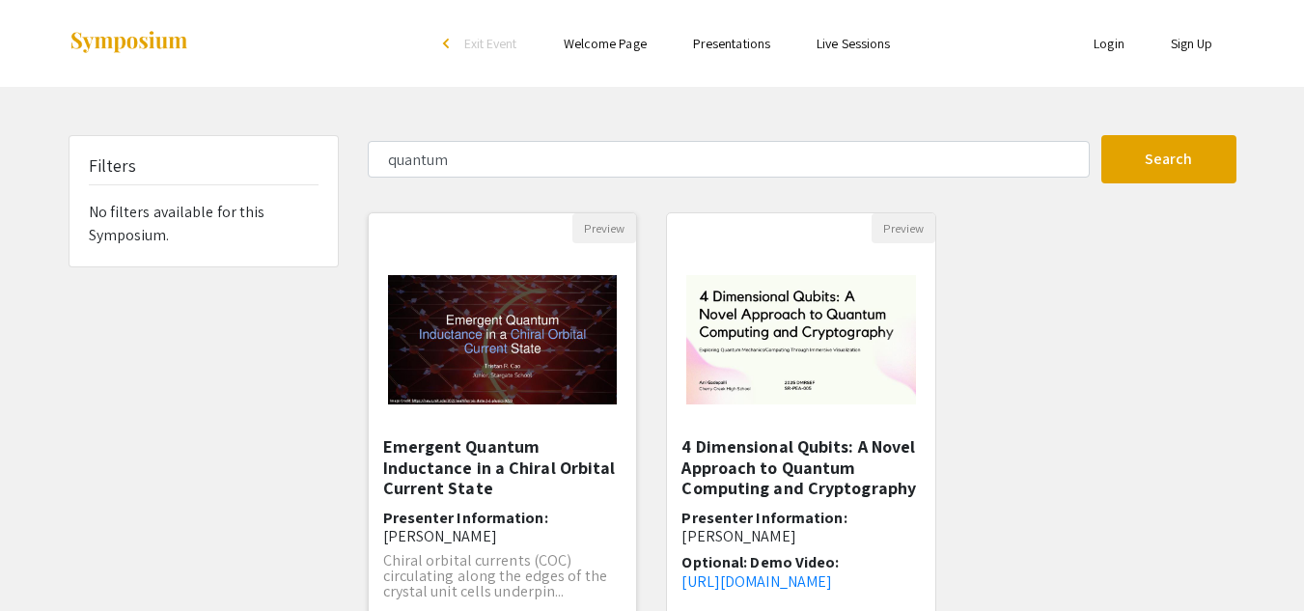
click at [550, 373] on img "Open Presentation <p>Emergent Quantum Inductance in a Chiral Orbital Current St…" at bounding box center [503, 340] width 268 height 168
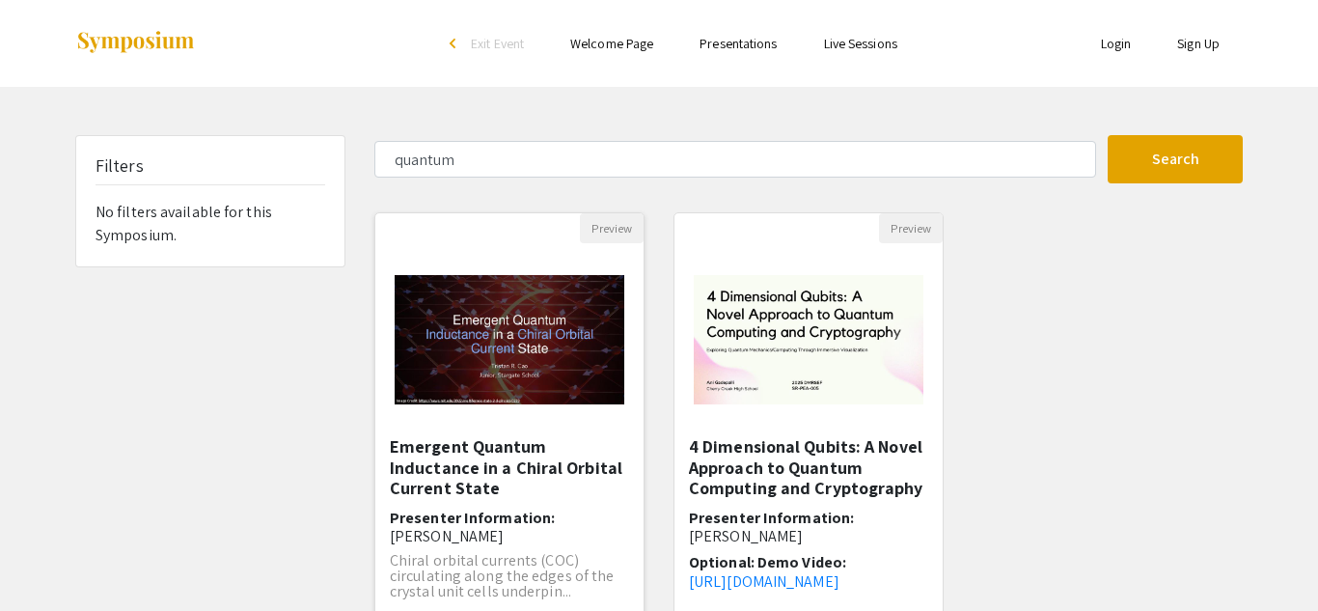
select select "custom"
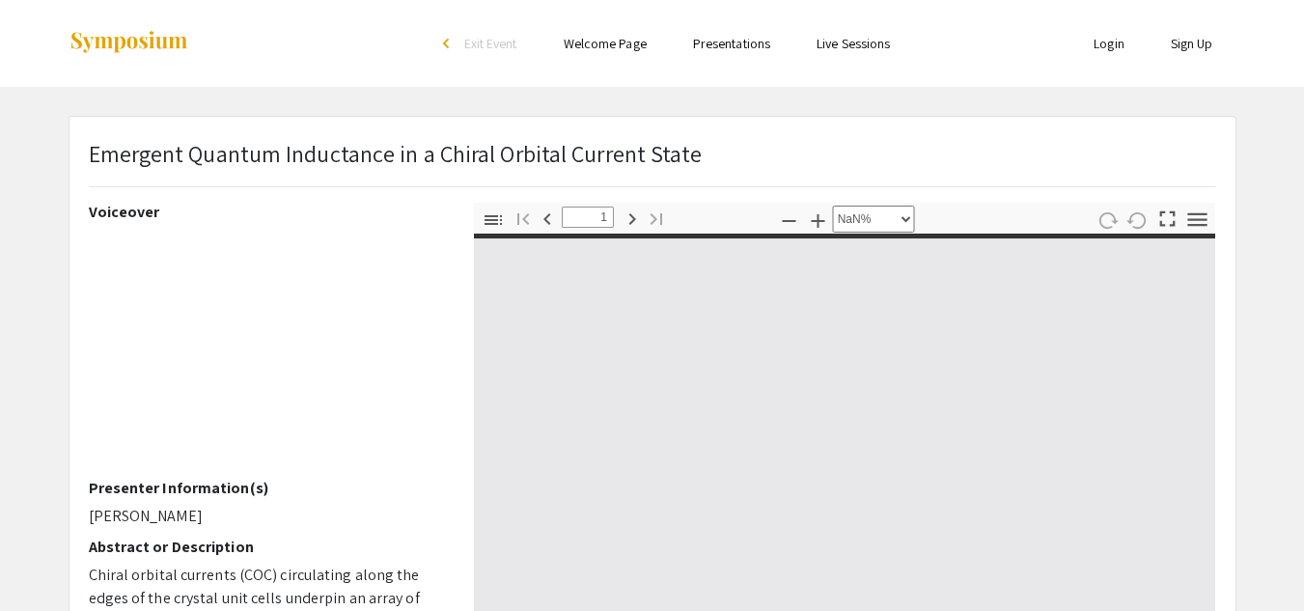
type input "0"
select select "custom"
type input "1"
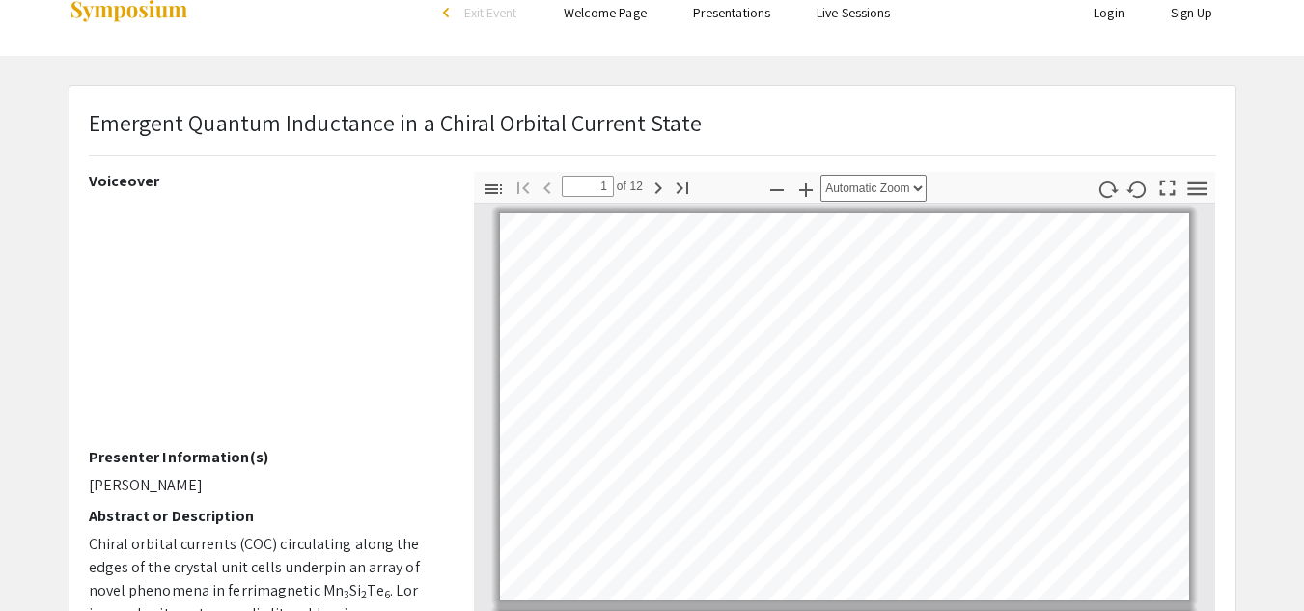
select select "auto"
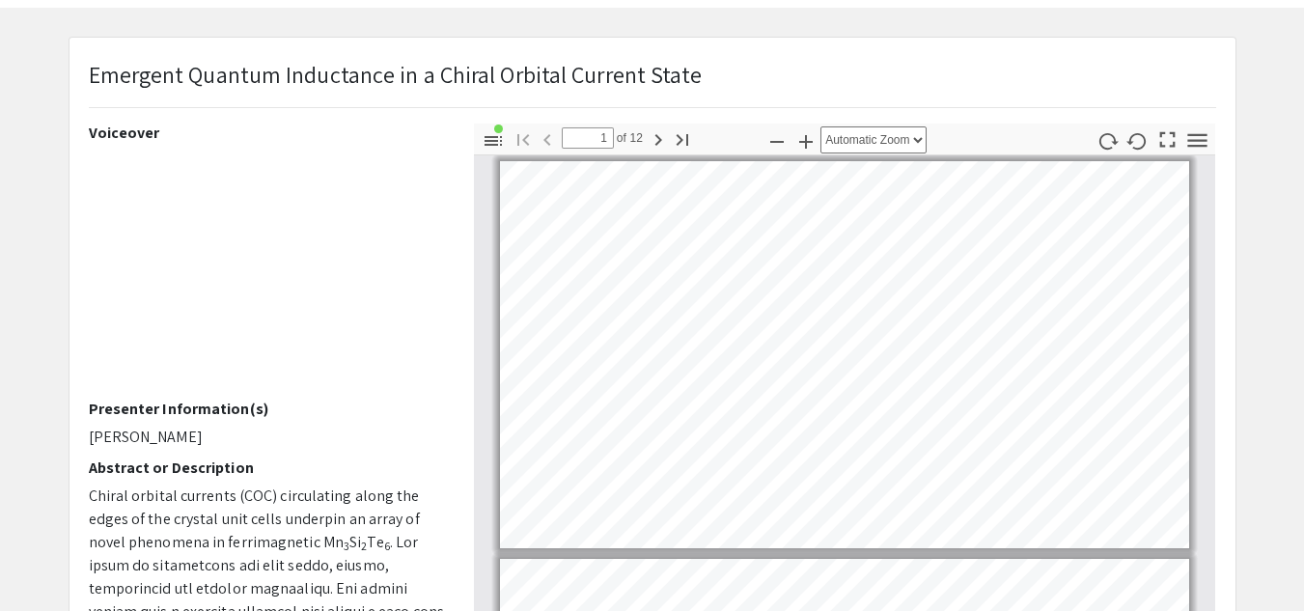
scroll to position [80, 0]
click at [370, 67] on p "Emergent Quantum Inductance in a Chiral Orbital Current State" at bounding box center [396, 73] width 614 height 35
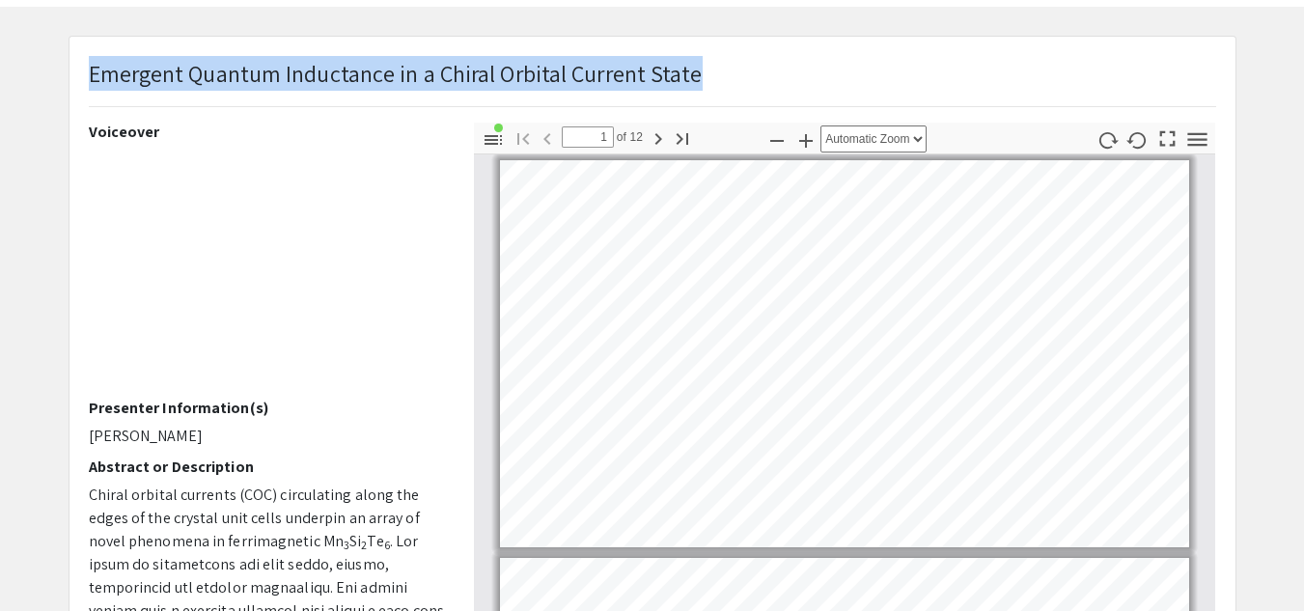
click at [370, 67] on p "Emergent Quantum Inductance in a Chiral Orbital Current State" at bounding box center [396, 73] width 614 height 35
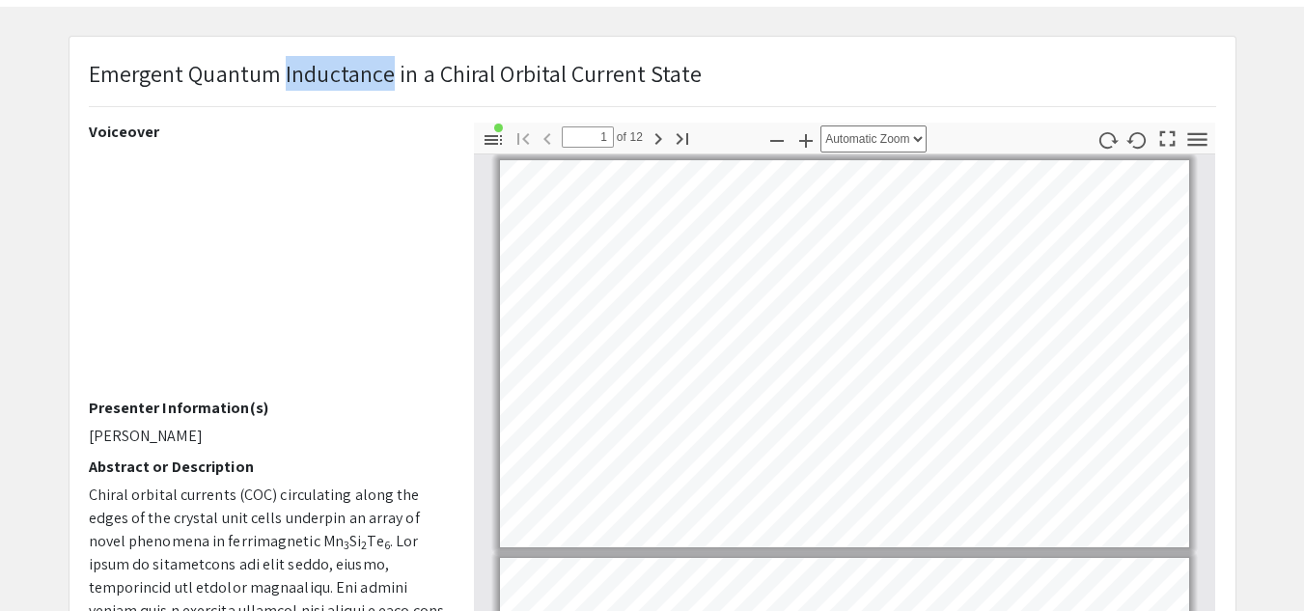
click at [370, 67] on p "Emergent Quantum Inductance in a Chiral Orbital Current State" at bounding box center [396, 73] width 614 height 35
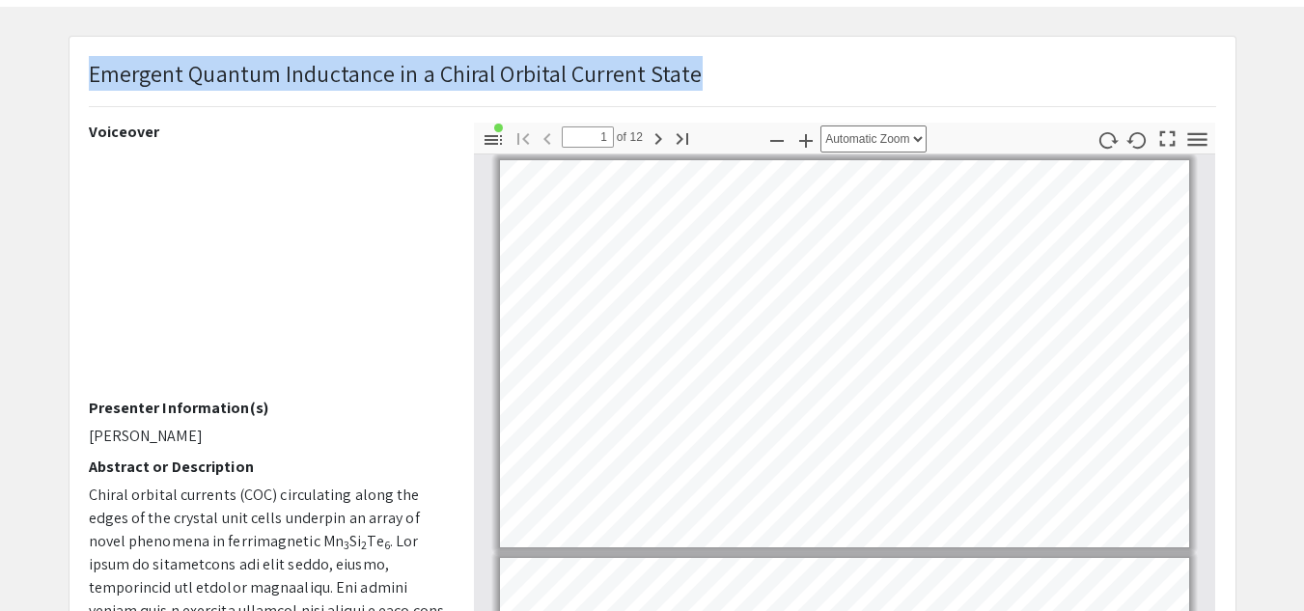
click at [370, 67] on p "Emergent Quantum Inductance in a Chiral Orbital Current State" at bounding box center [396, 73] width 614 height 35
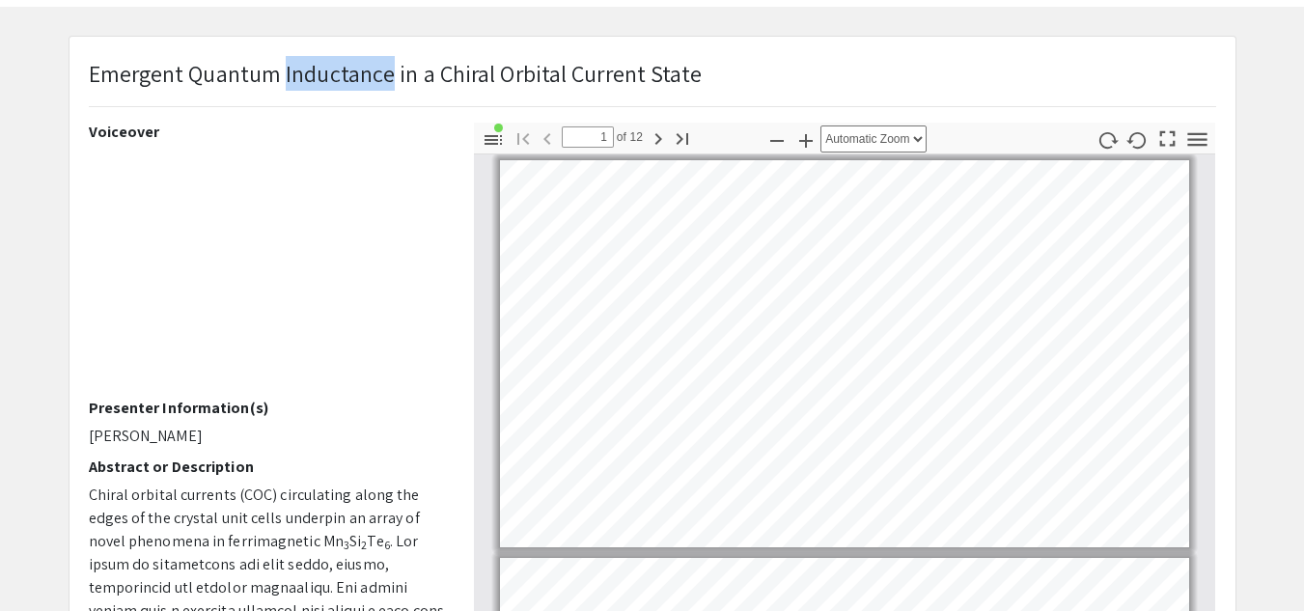
click at [370, 67] on p "Emergent Quantum Inductance in a Chiral Orbital Current State" at bounding box center [396, 73] width 614 height 35
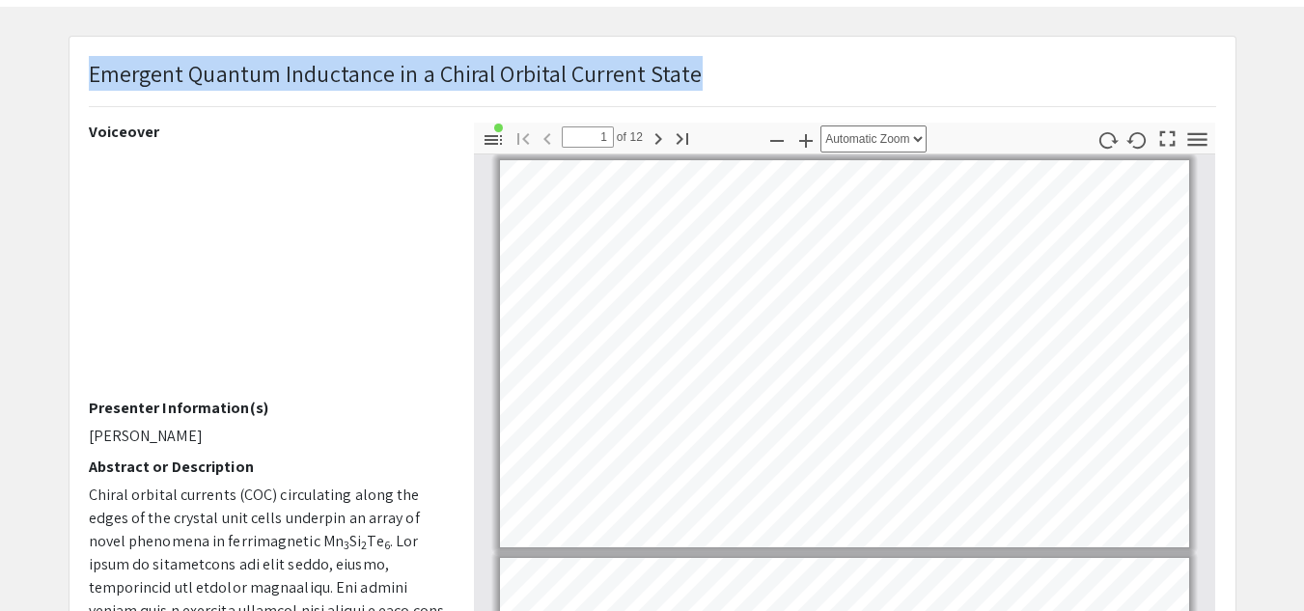
click at [370, 67] on p "Emergent Quantum Inductance in a Chiral Orbital Current State" at bounding box center [396, 73] width 614 height 35
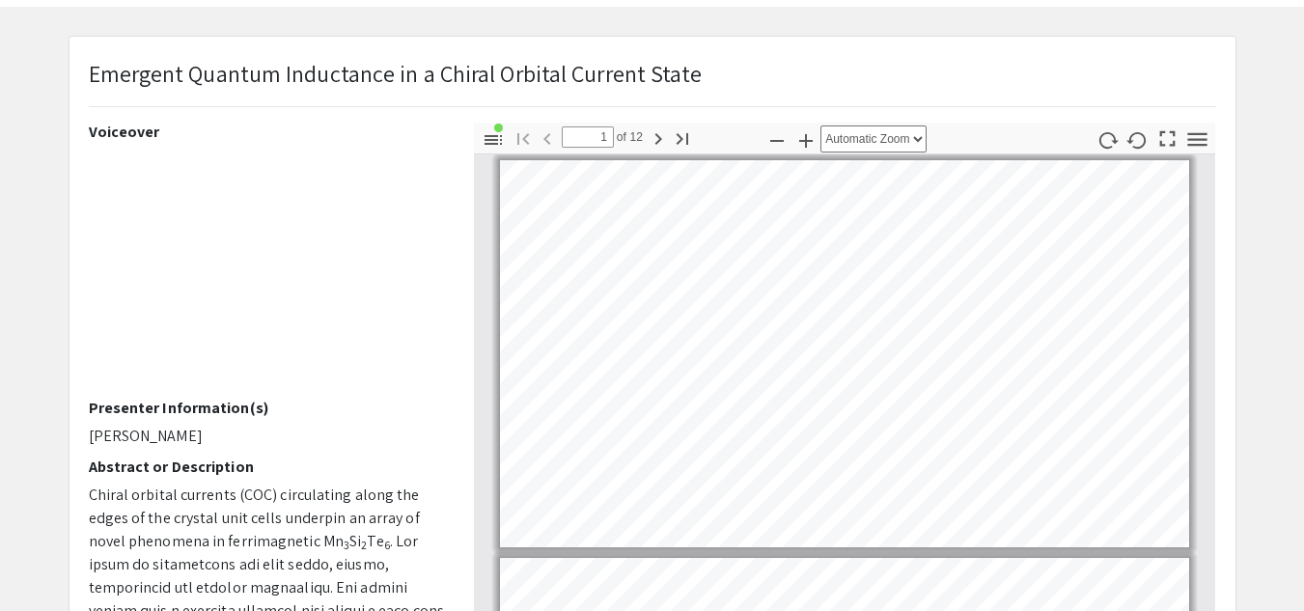
click at [714, 81] on div "Emergent Quantum Inductance in a Chiral Orbital Current State" at bounding box center [652, 89] width 1156 height 67
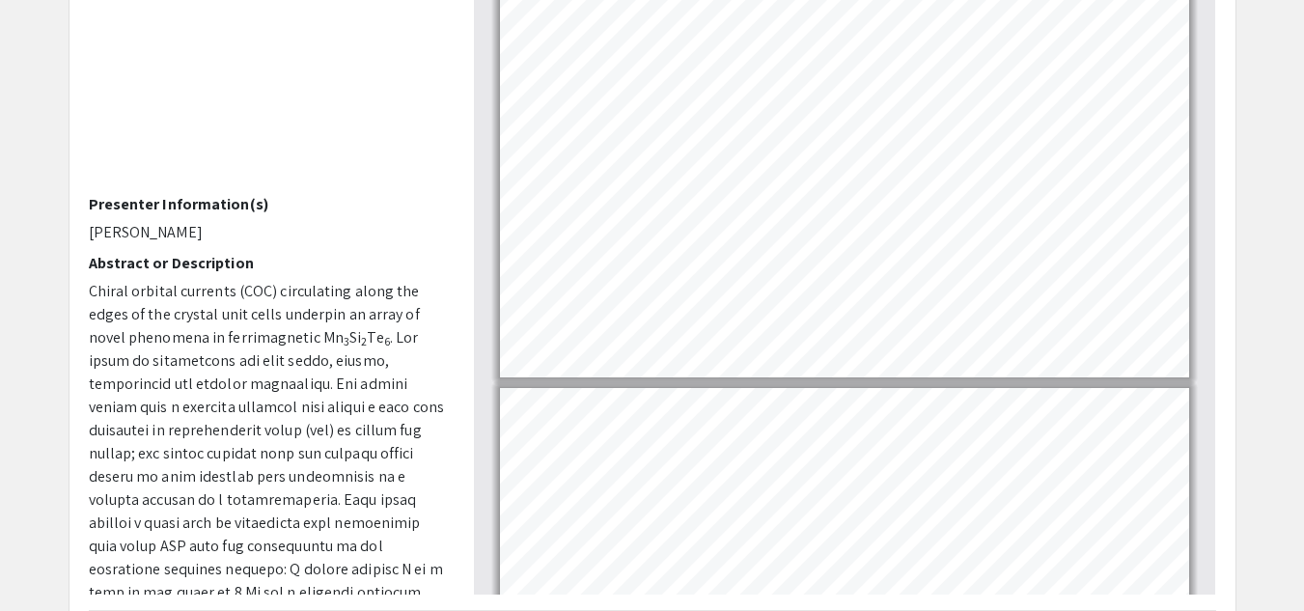
scroll to position [47, 0]
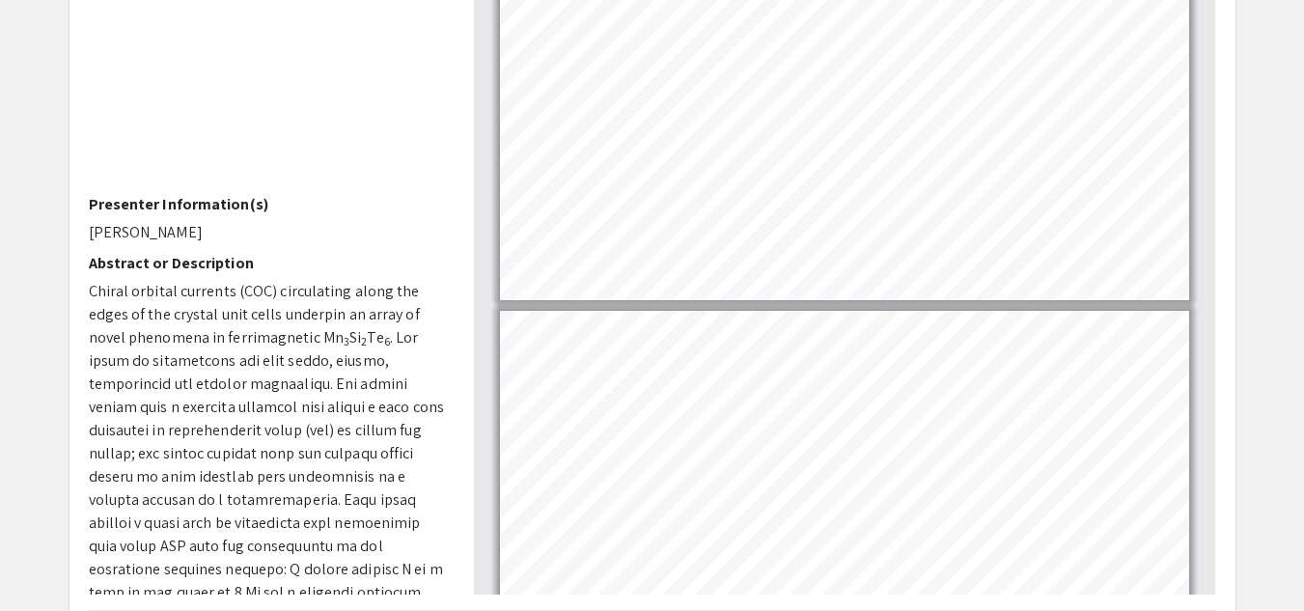
type input "1"
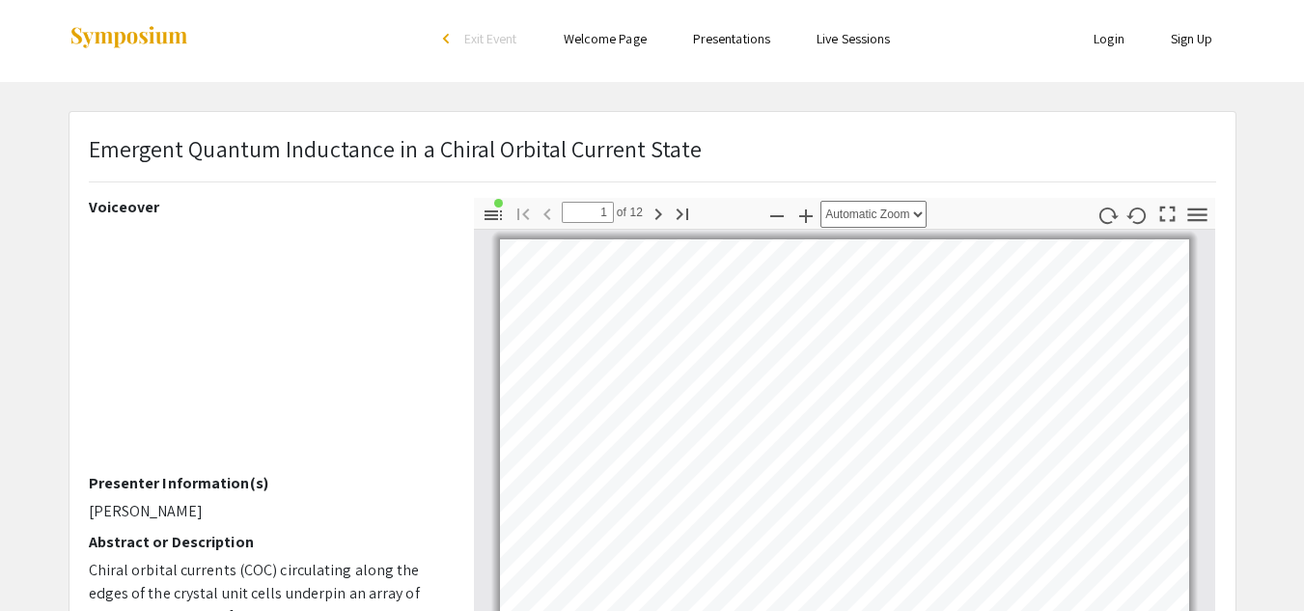
scroll to position [4, 0]
